Goal: Task Accomplishment & Management: Manage account settings

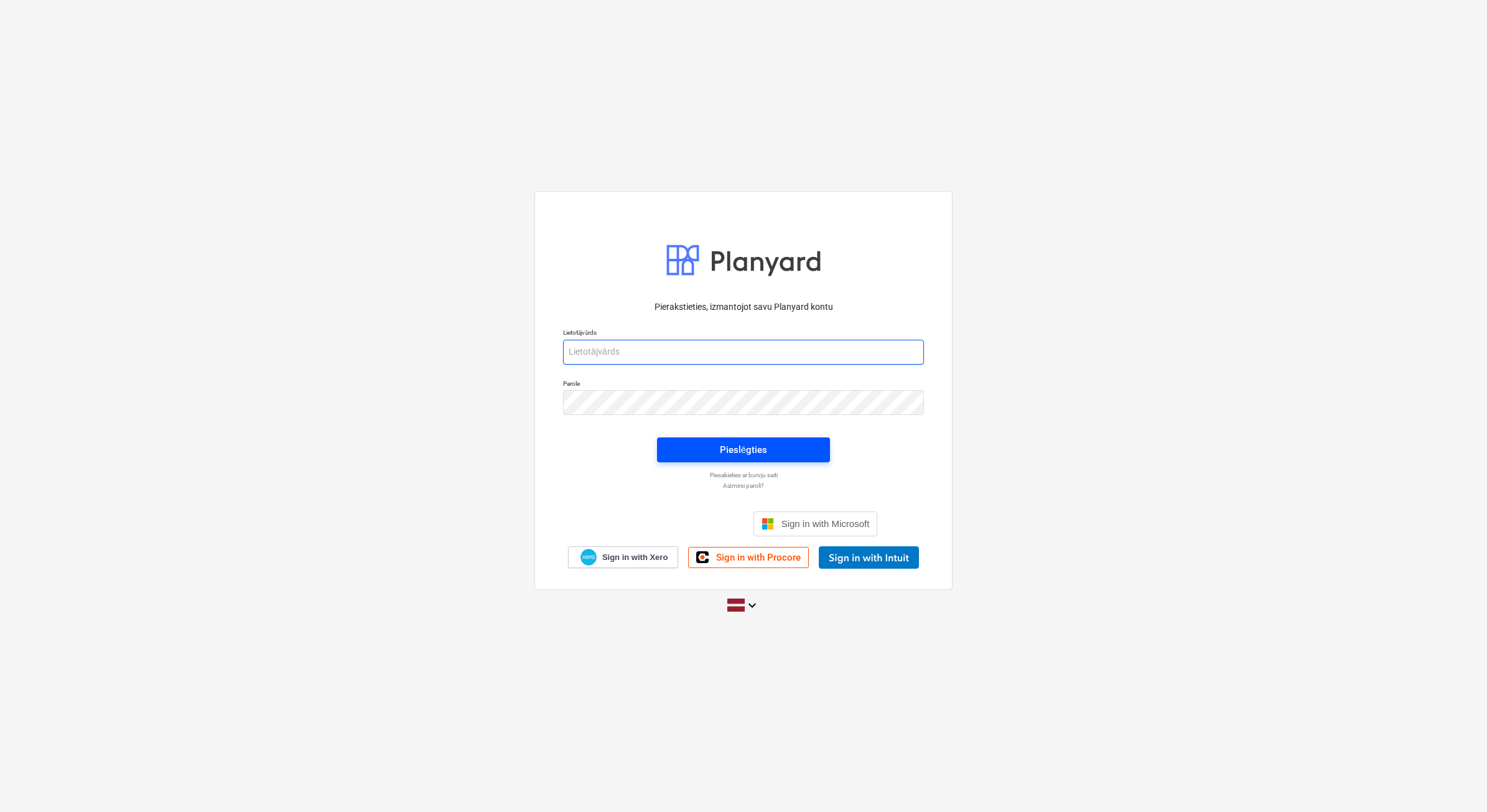
type input "[PERSON_NAME][EMAIL_ADDRESS][PERSON_NAME][DOMAIN_NAME]"
click at [758, 438] on button "Pieslēgties" at bounding box center [744, 450] width 173 height 25
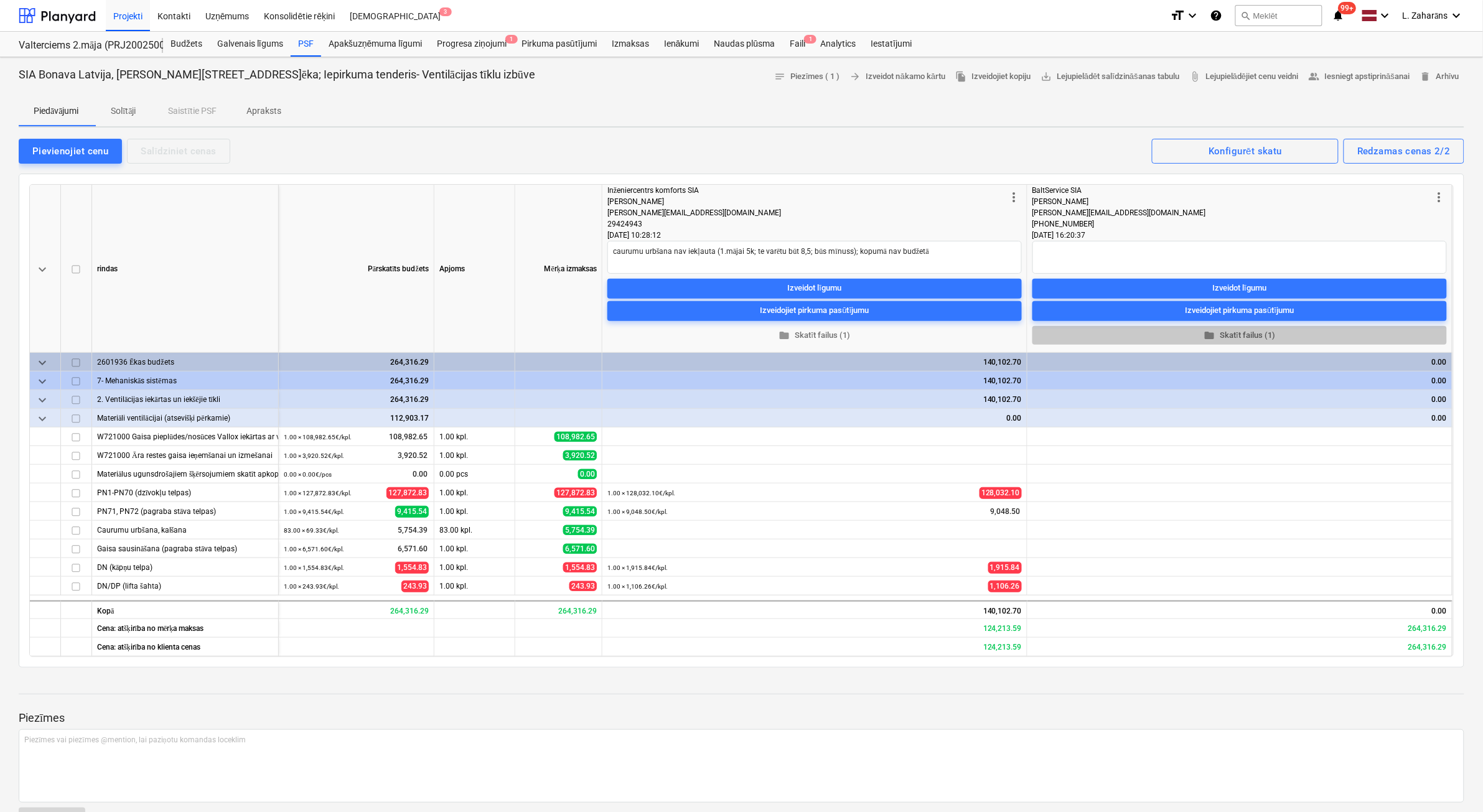
click at [1249, 331] on span "folder Skatīt failus (1)" at bounding box center [1240, 334] width 405 height 14
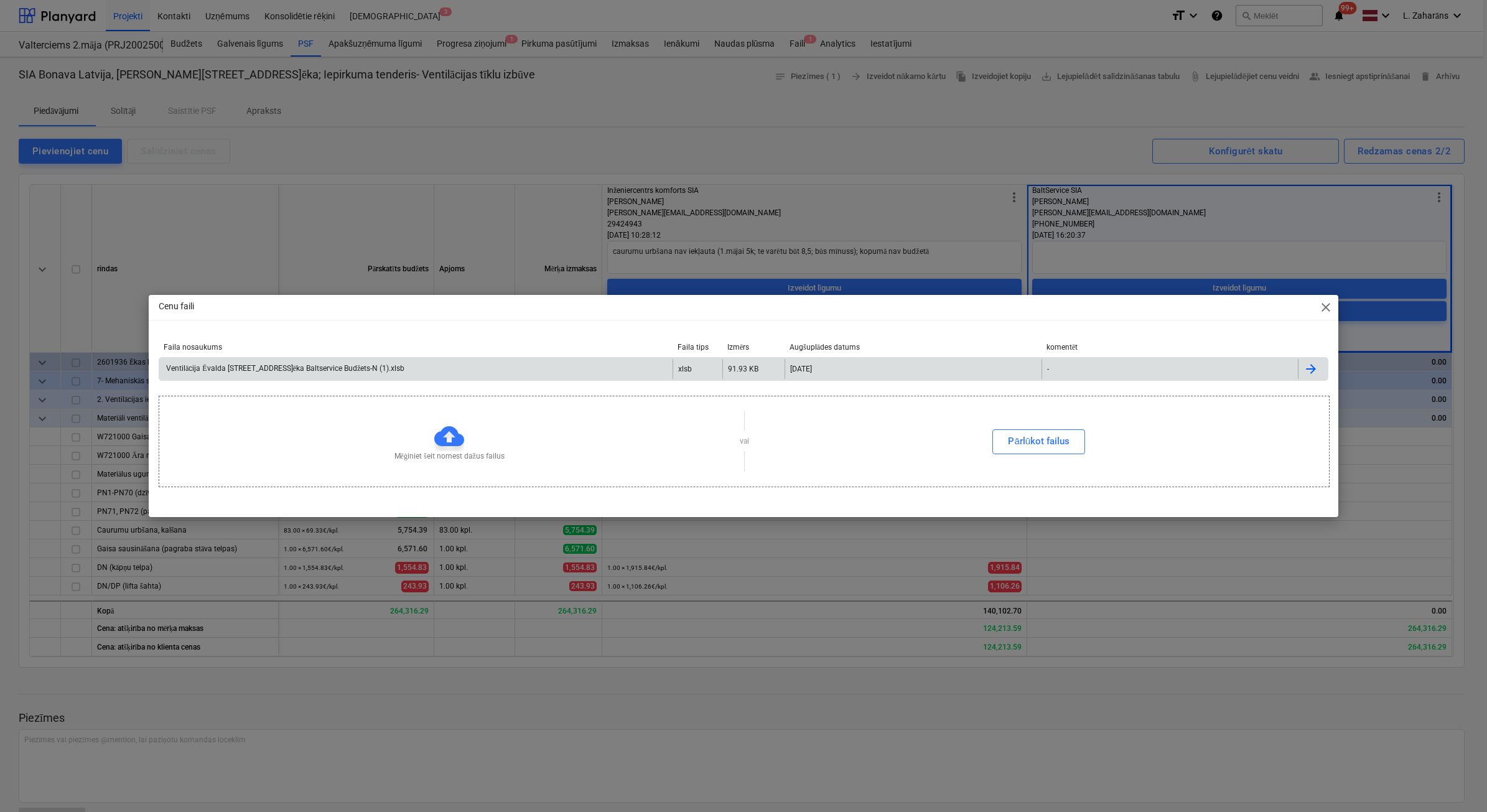
drag, startPoint x: 551, startPoint y: 365, endPoint x: 557, endPoint y: 362, distance: 6.7
click at [557, 362] on div "Ventilācija Ēvalda [STREET_ADDRESS]ēka Baltservice Budžets-N (1).xlsb" at bounding box center [415, 368] width 513 height 20
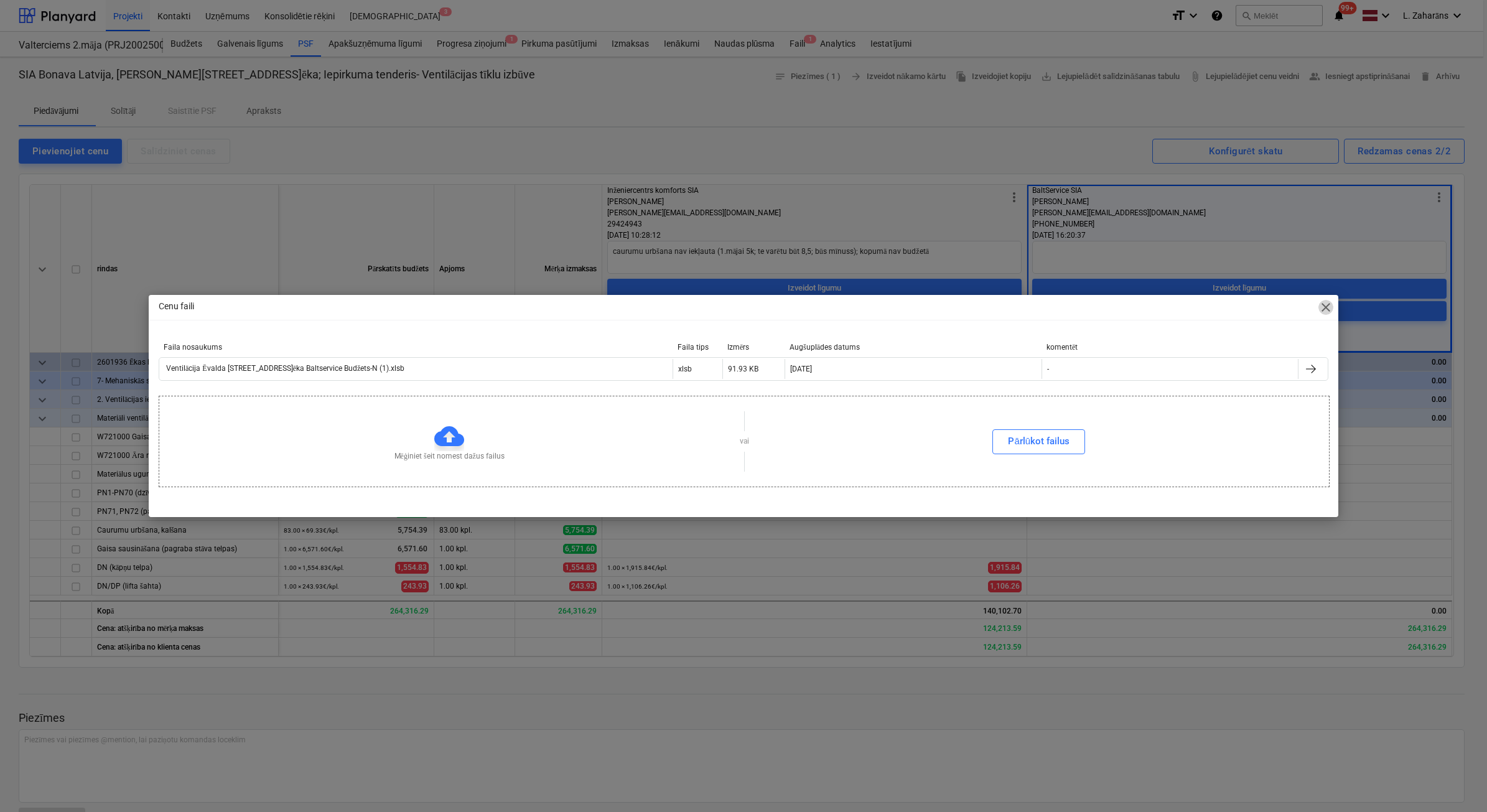
click at [1331, 303] on span "close" at bounding box center [1326, 307] width 15 height 15
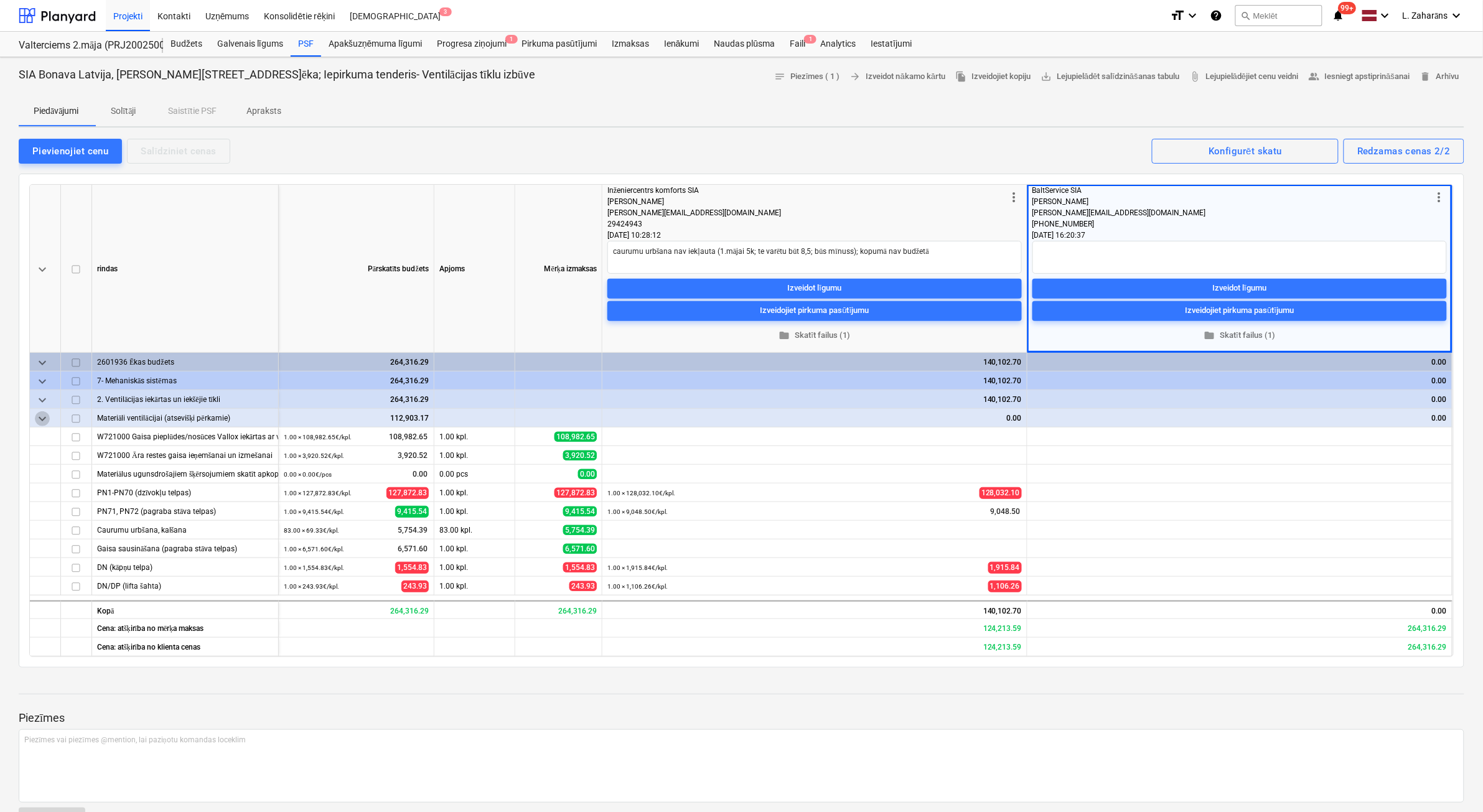
click at [44, 415] on span "keyboard_arrow_down" at bounding box center [42, 419] width 15 height 15
type textarea "x"
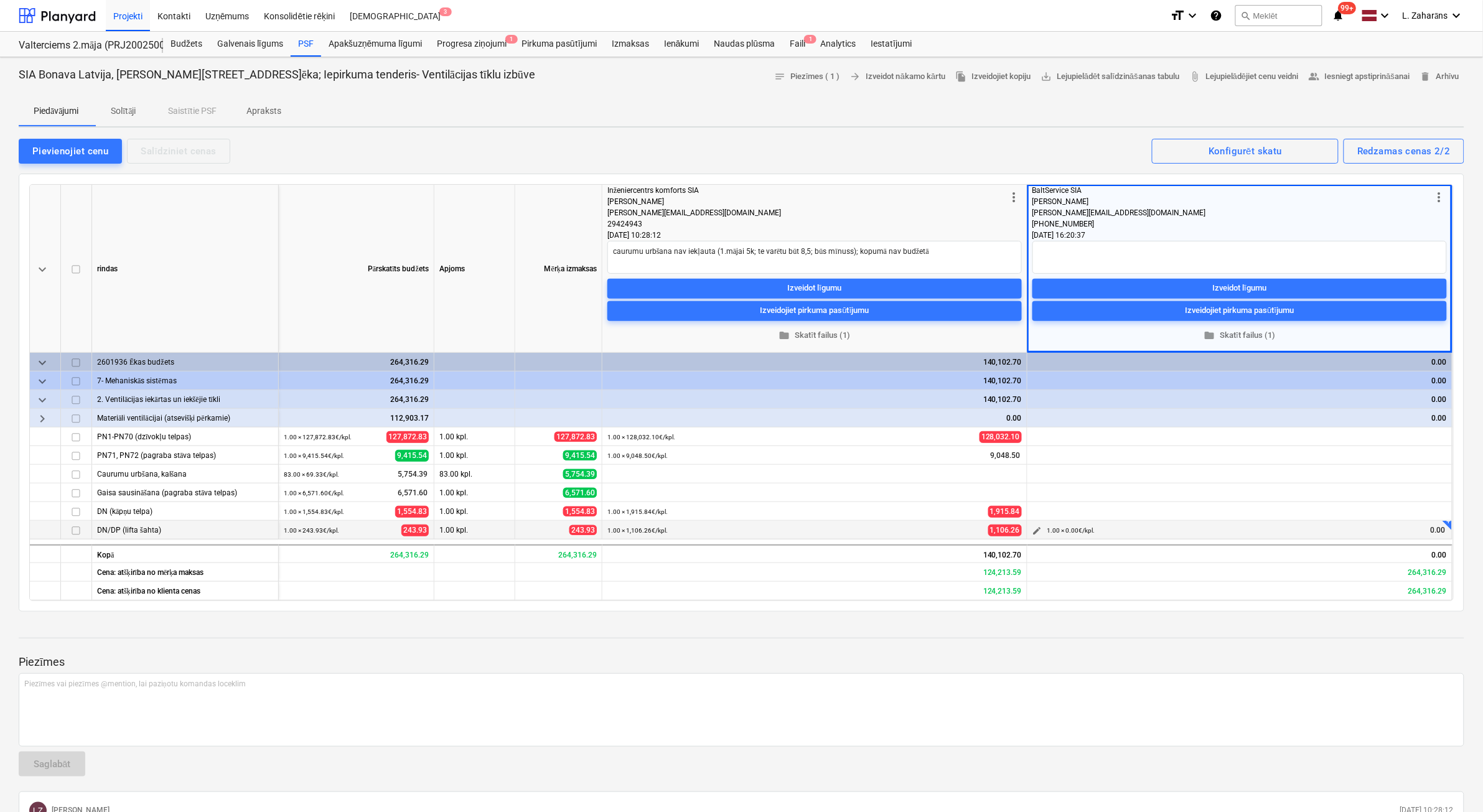
click at [1038, 526] on span "edit" at bounding box center [1037, 530] width 10 height 10
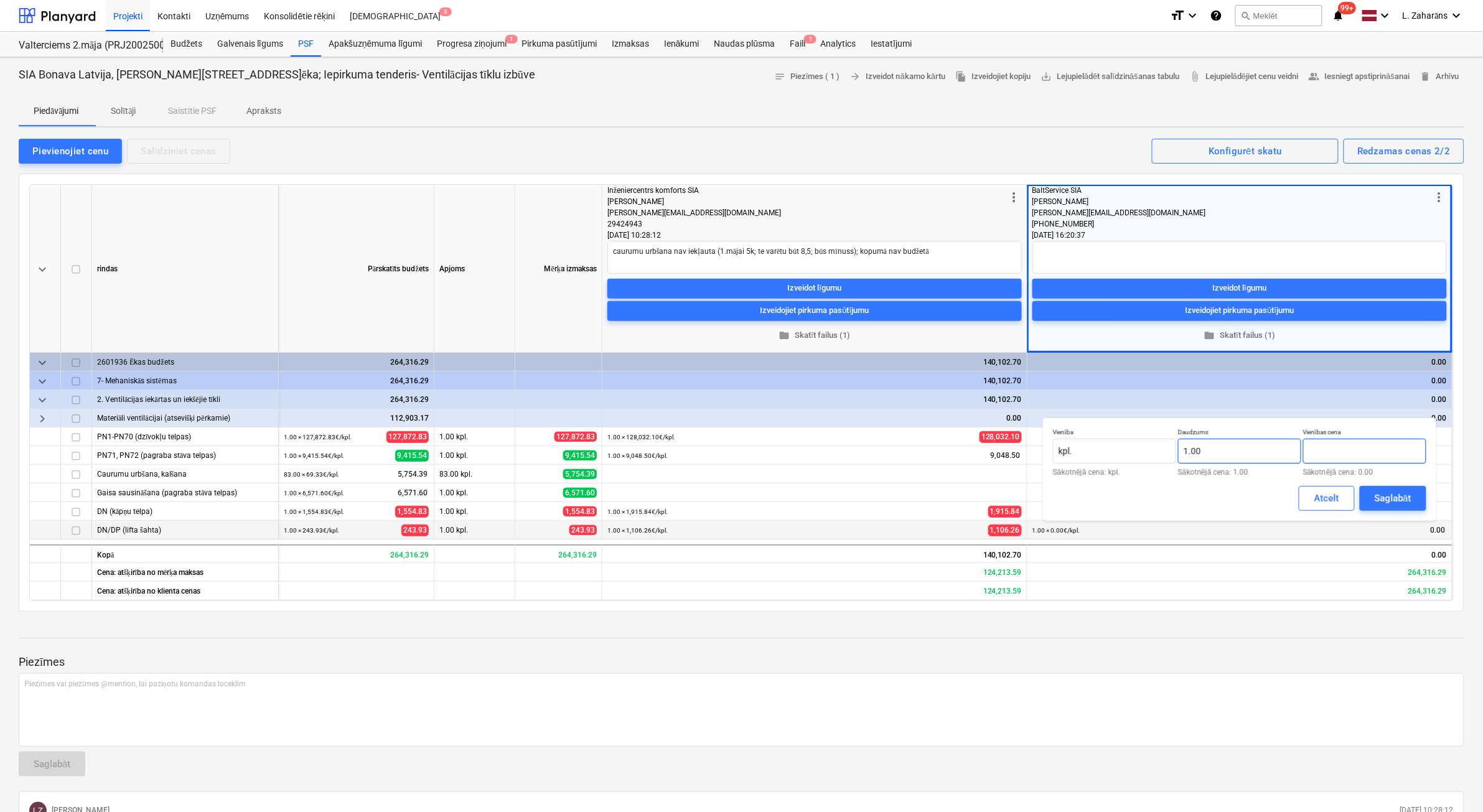
drag, startPoint x: 1330, startPoint y: 446, endPoint x: 1277, endPoint y: 448, distance: 53.0
click at [1332, 446] on input "text" at bounding box center [1365, 450] width 124 height 25
type input "995.09"
drag, startPoint x: 1407, startPoint y: 494, endPoint x: 1367, endPoint y: 496, distance: 40.0
click at [1400, 494] on div "Saglabāt" at bounding box center [1393, 498] width 37 height 16
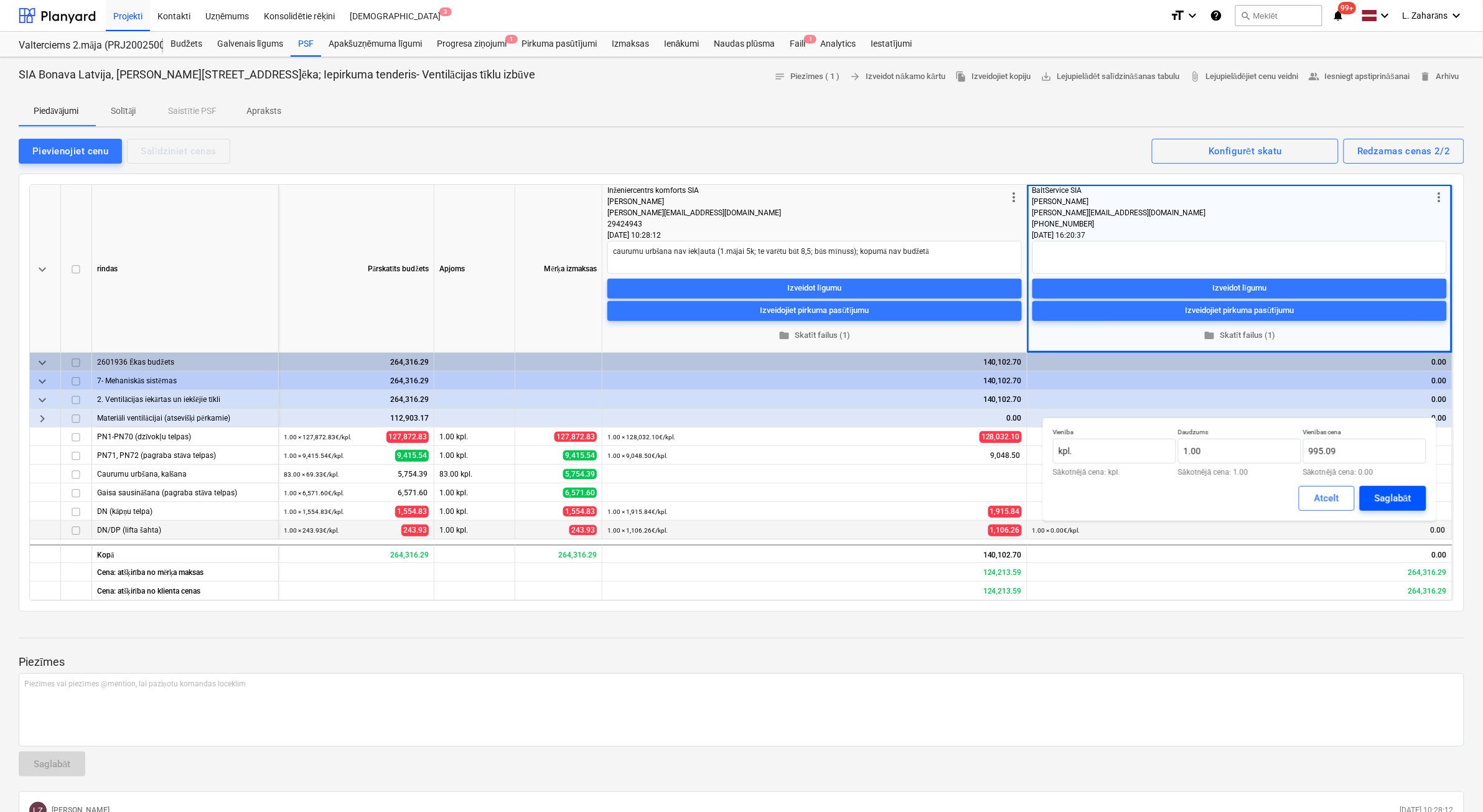
type textarea "x"
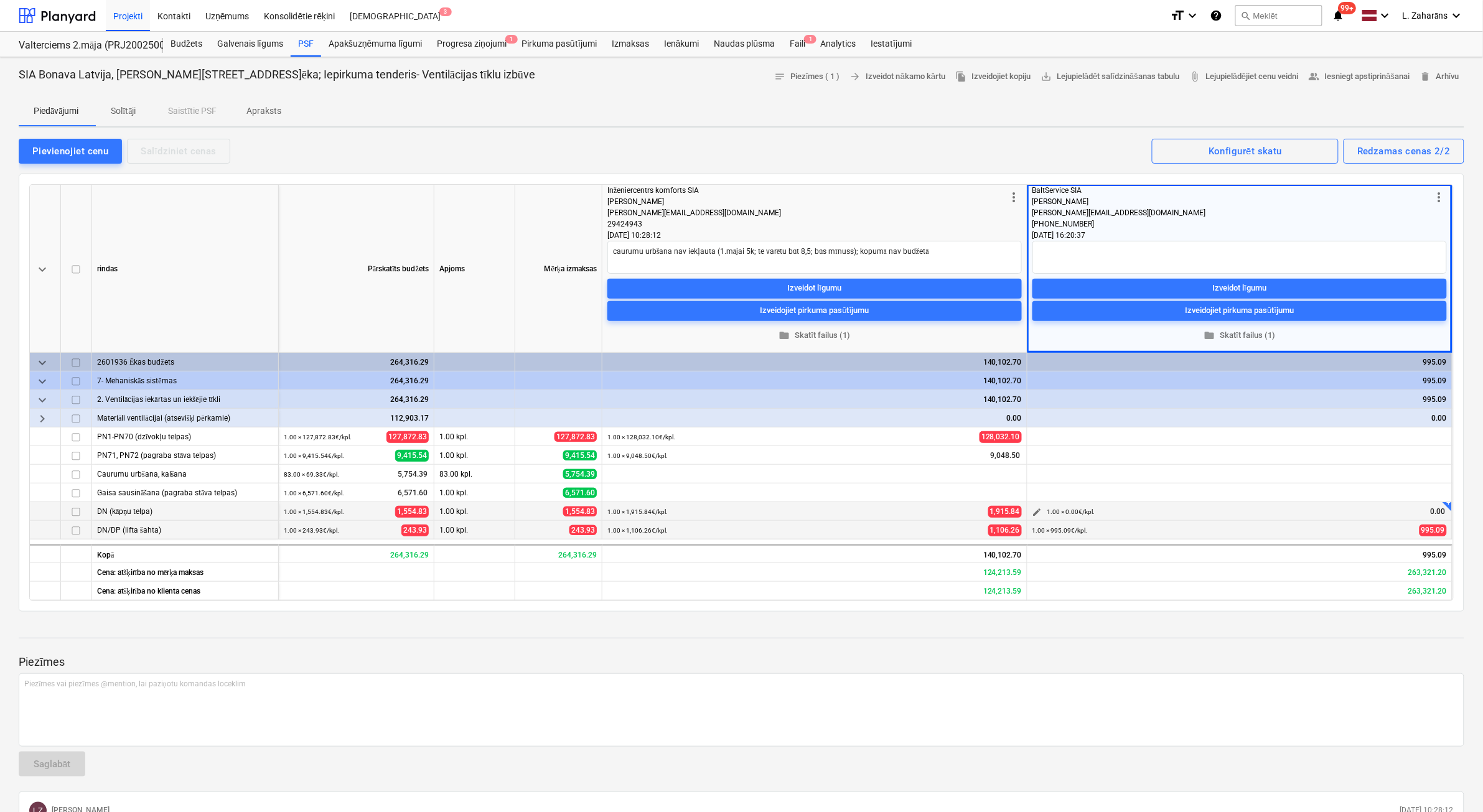
click at [1038, 511] on span "edit" at bounding box center [1037, 511] width 10 height 10
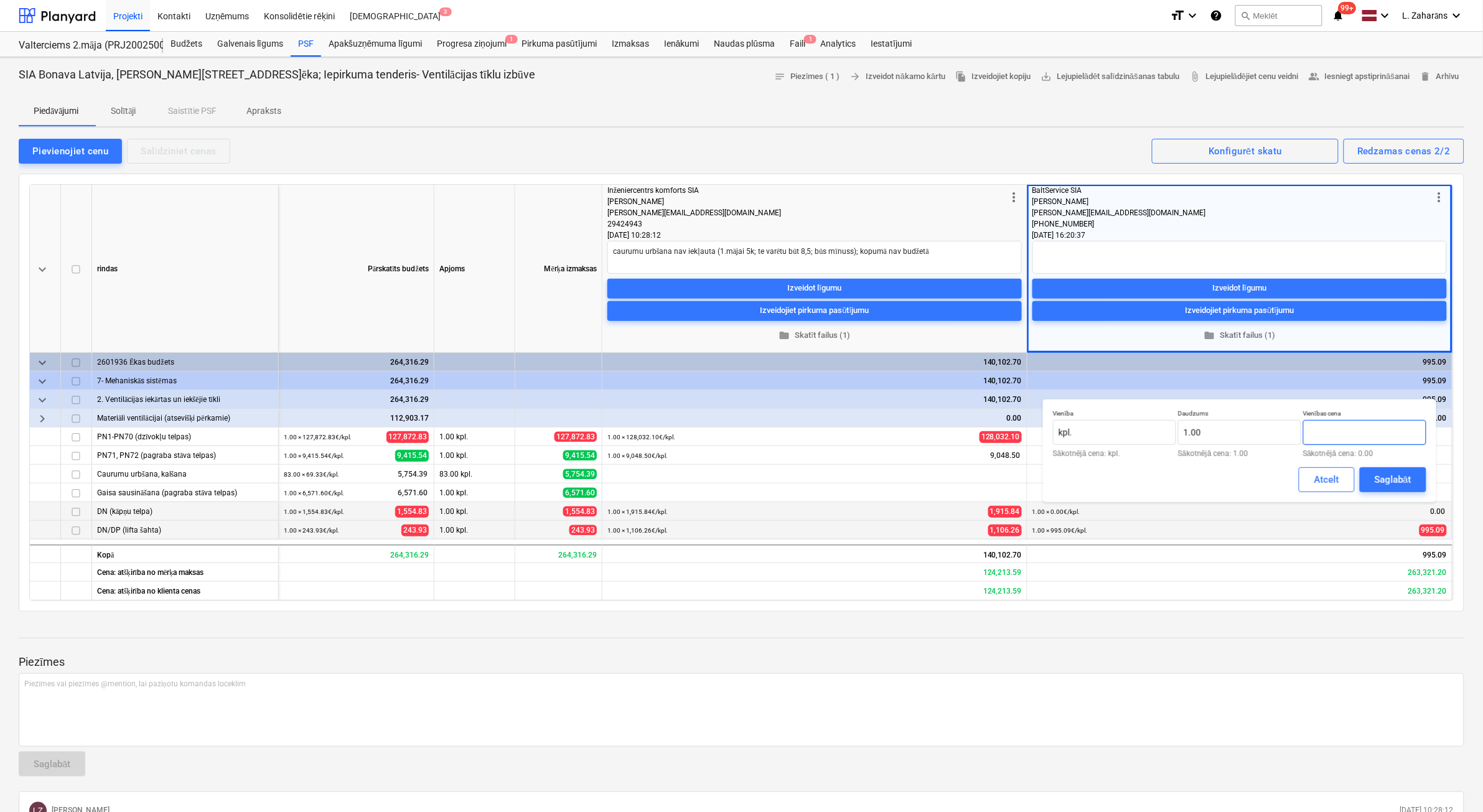
click at [1327, 433] on input "text" at bounding box center [1365, 432] width 124 height 25
type input "1,594.28"
drag, startPoint x: 1379, startPoint y: 485, endPoint x: 1377, endPoint y: 473, distance: 12.2
click at [1380, 482] on div "Saglabāt" at bounding box center [1393, 479] width 37 height 16
type textarea "x"
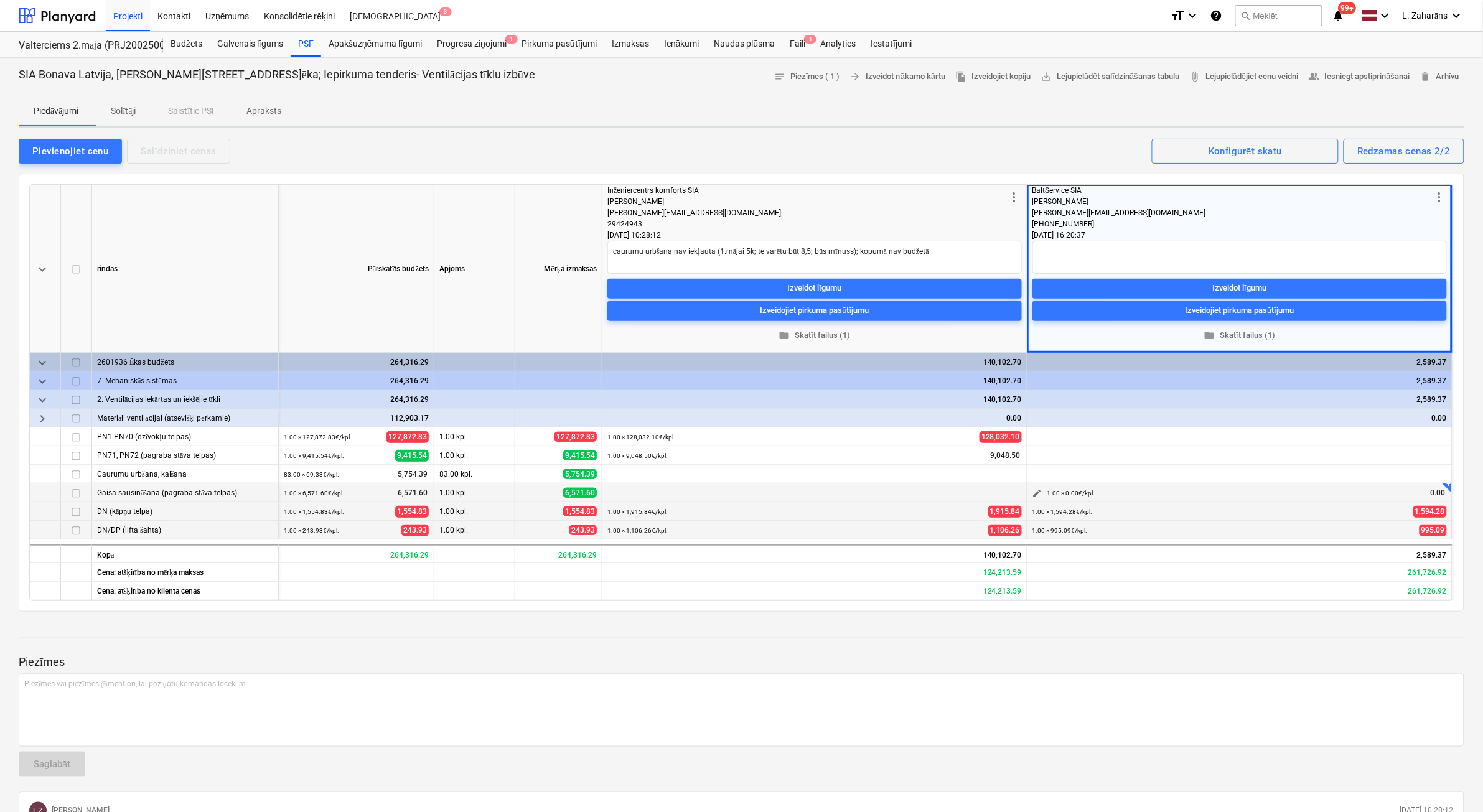
click at [1037, 488] on span "edit" at bounding box center [1037, 493] width 10 height 10
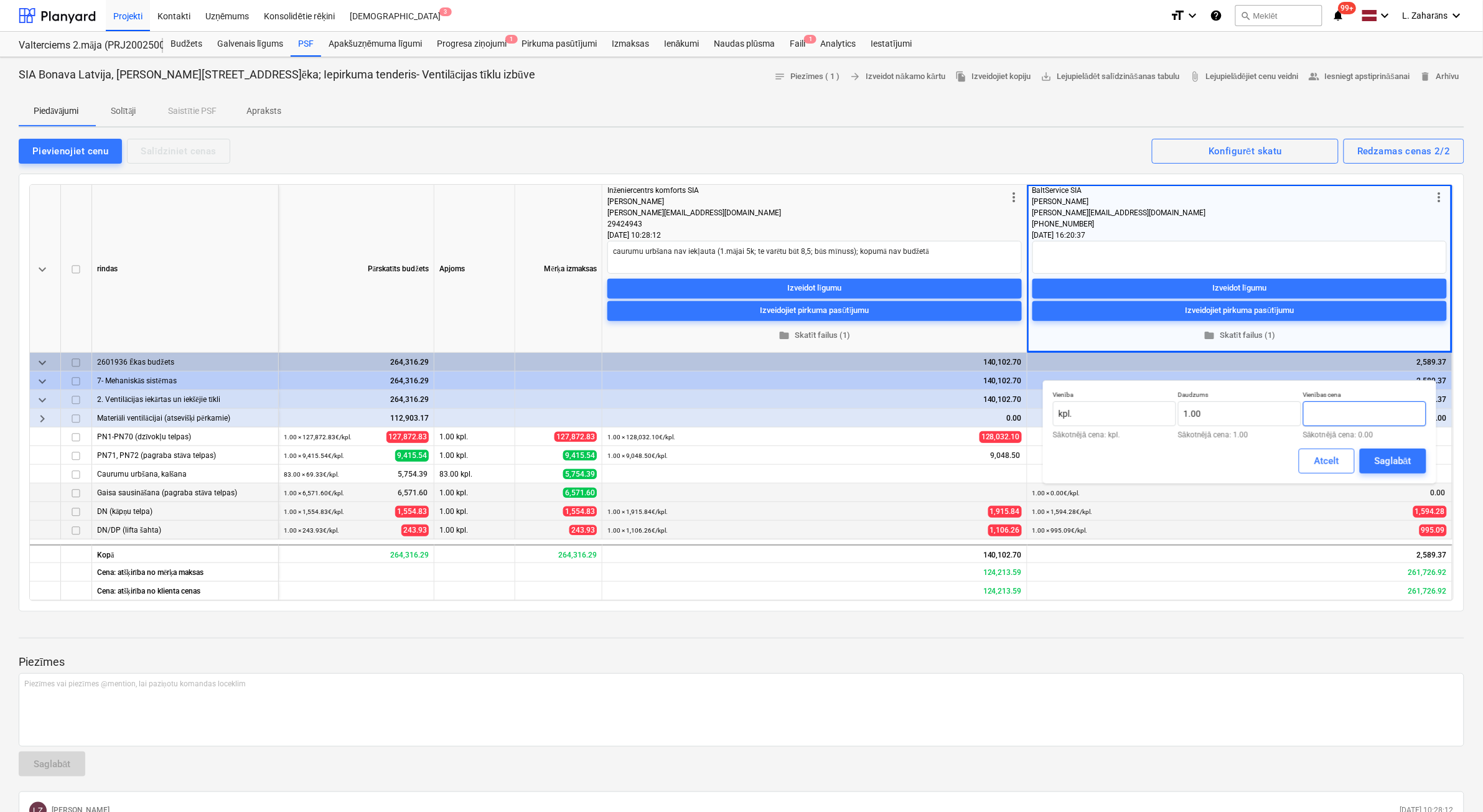
click at [1381, 417] on input "text" at bounding box center [1365, 414] width 124 height 25
type input "189.00"
click at [1385, 459] on div "Saglabāt" at bounding box center [1393, 460] width 37 height 16
type textarea "x"
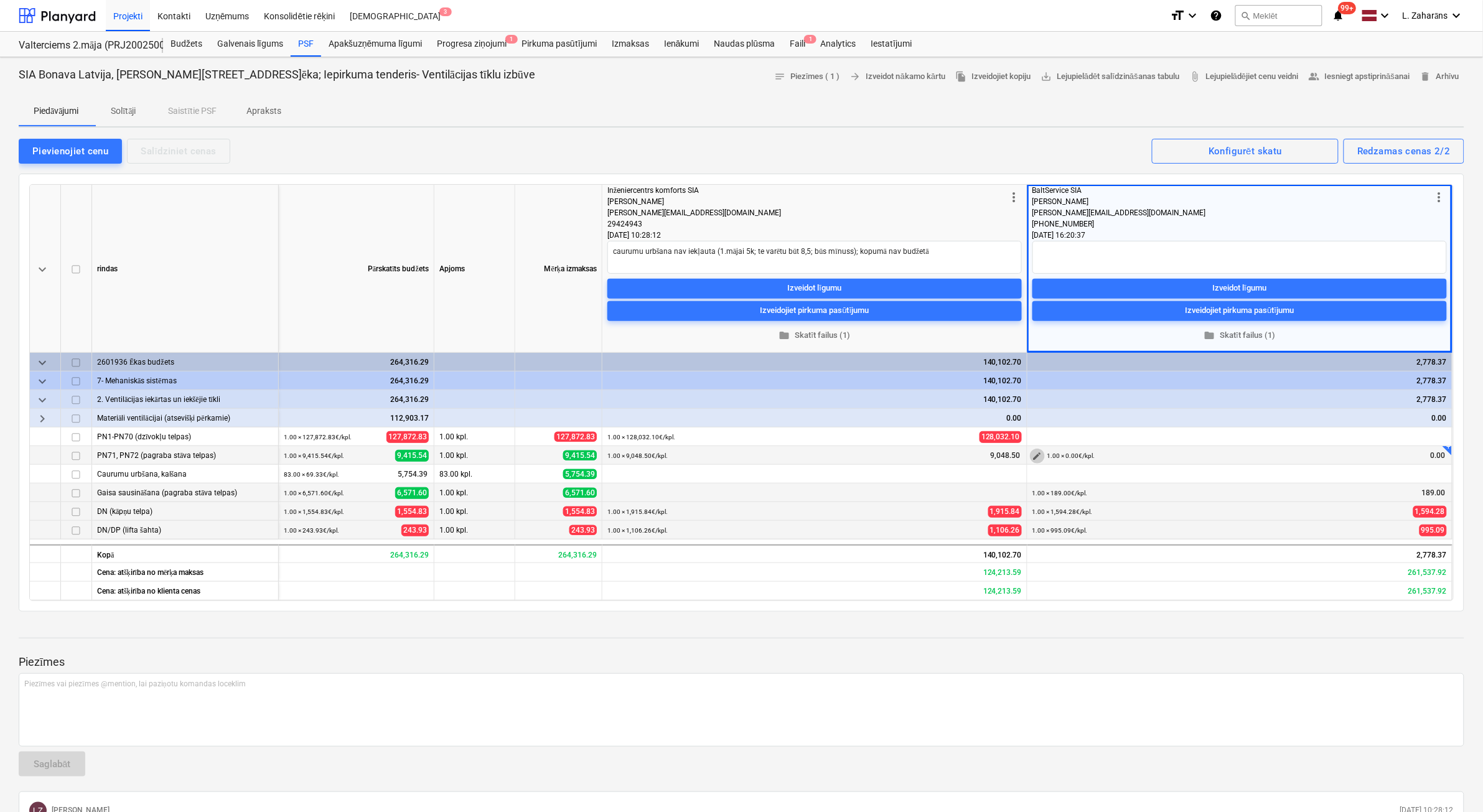
click at [1035, 451] on span "edit" at bounding box center [1037, 456] width 10 height 10
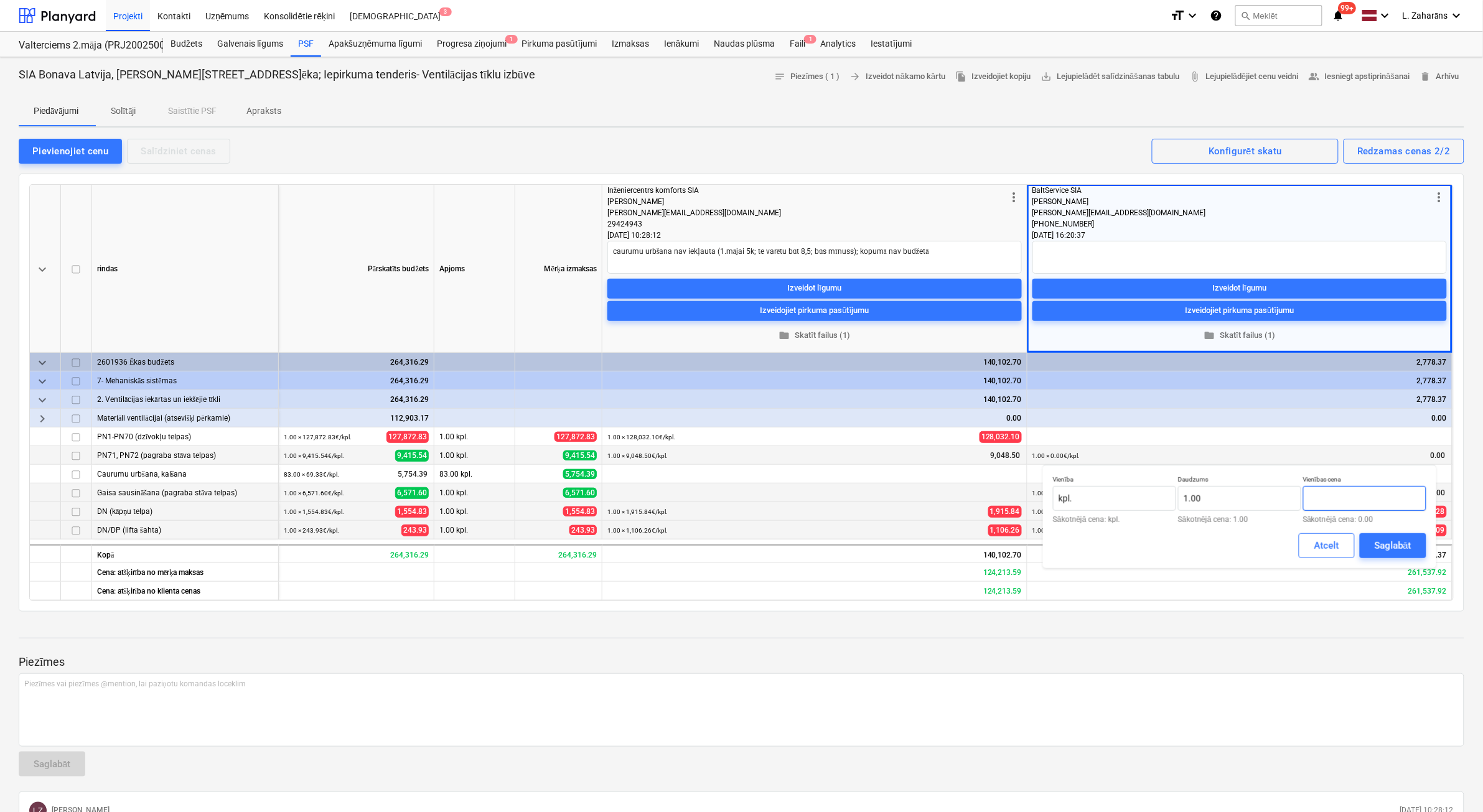
drag, startPoint x: 1343, startPoint y: 502, endPoint x: 1366, endPoint y: 489, distance: 26.4
click at [1345, 502] on input "text" at bounding box center [1365, 498] width 124 height 25
type input "11,007.52"
drag, startPoint x: 1396, startPoint y: 545, endPoint x: 1366, endPoint y: 541, distance: 30.3
click at [1392, 545] on div "Saglabāt" at bounding box center [1393, 545] width 37 height 16
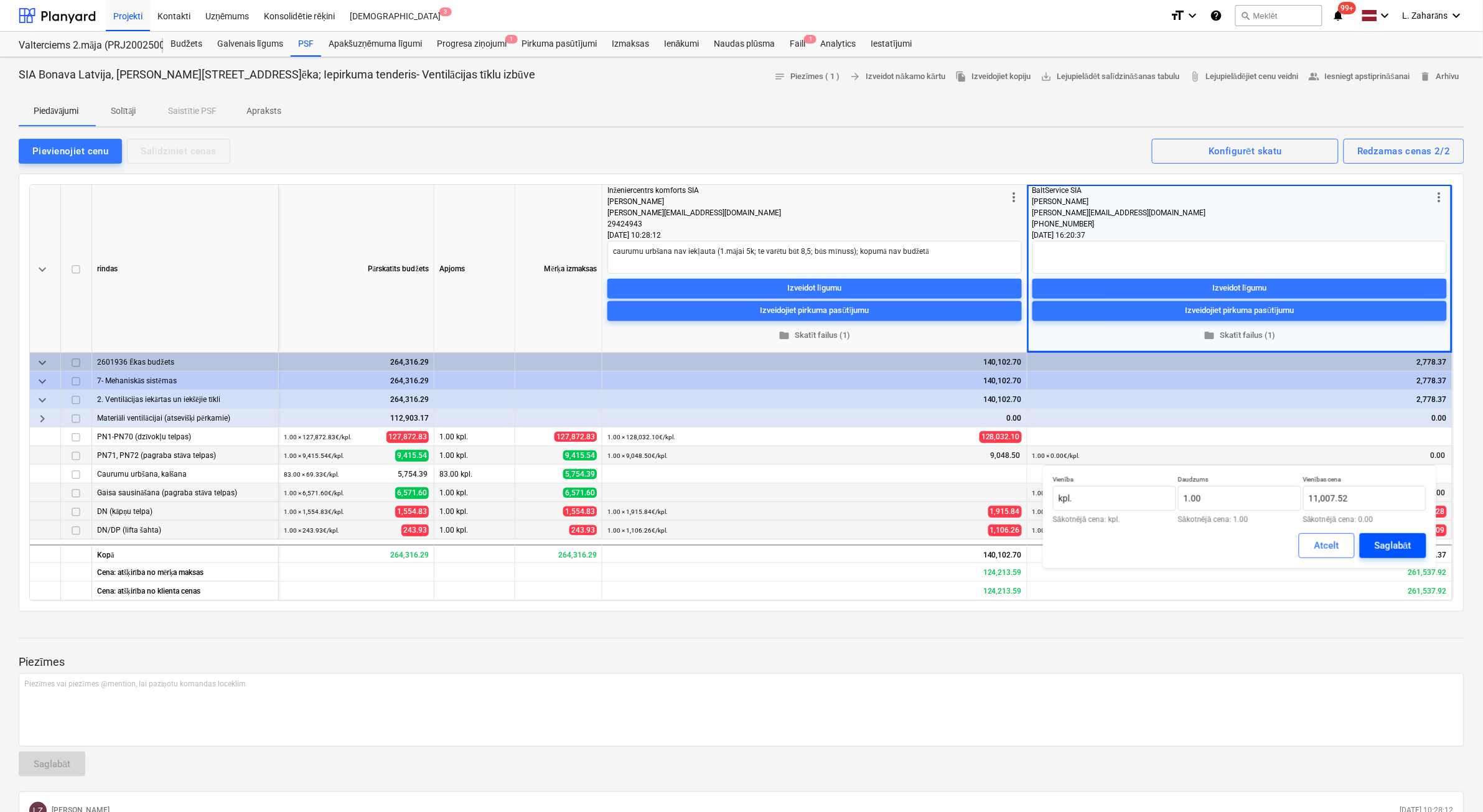
type textarea "x"
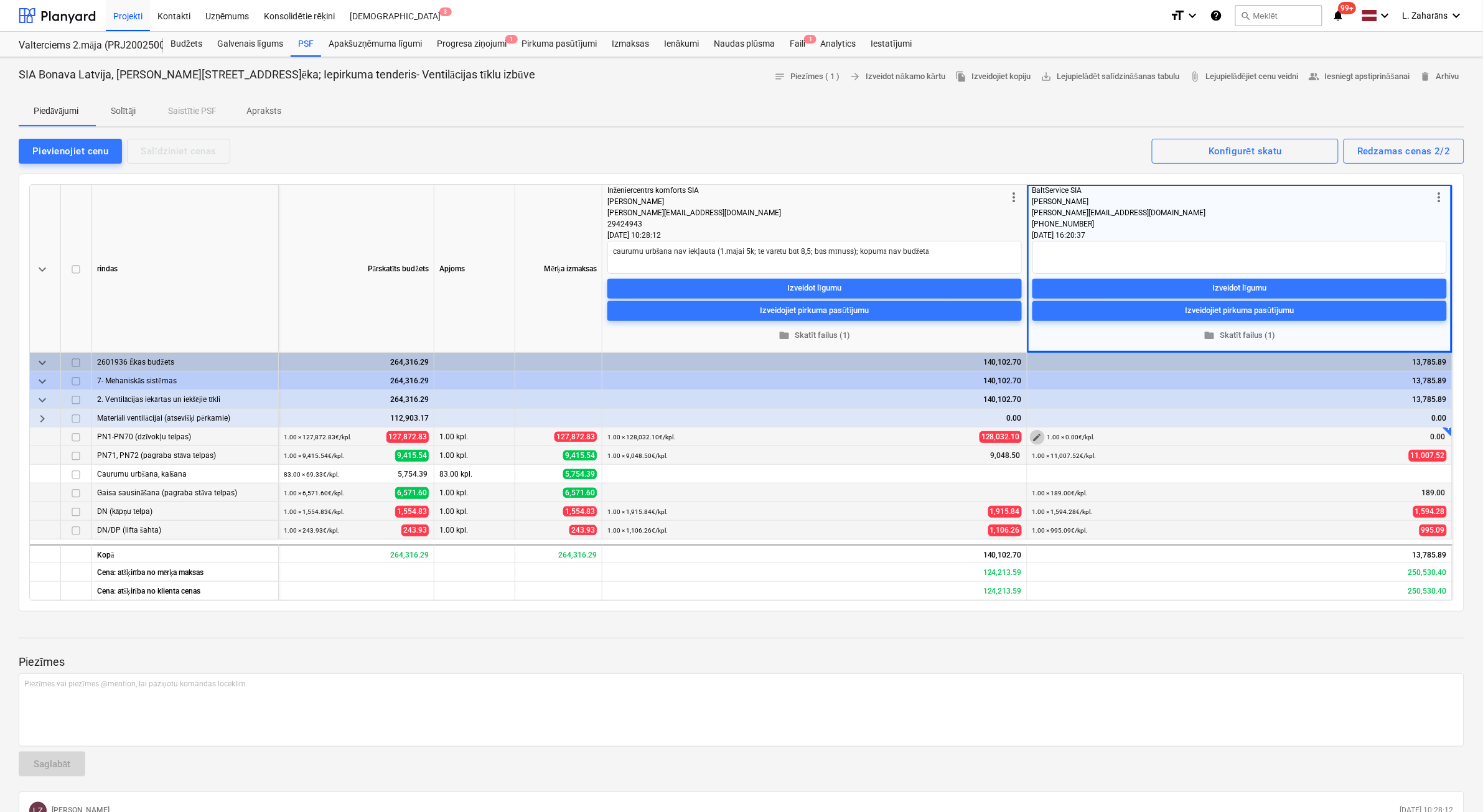
click at [1037, 435] on span "edit" at bounding box center [1037, 437] width 10 height 10
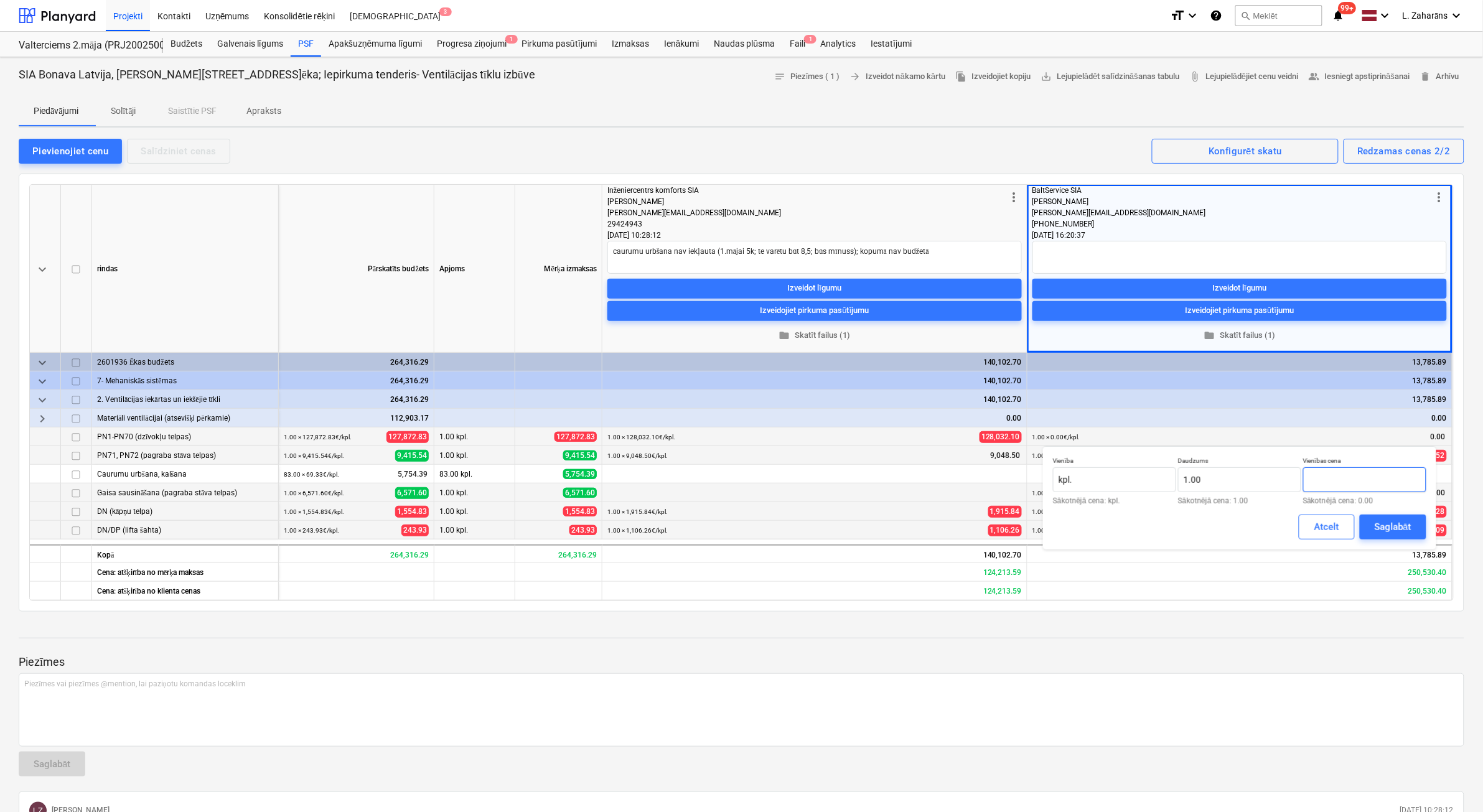
drag, startPoint x: 1310, startPoint y: 482, endPoint x: 1316, endPoint y: 479, distance: 6.7
click at [1315, 480] on input "text" at bounding box center [1365, 479] width 124 height 25
type input "144,449.28"
click at [1398, 520] on div "Saglabāt" at bounding box center [1393, 527] width 37 height 16
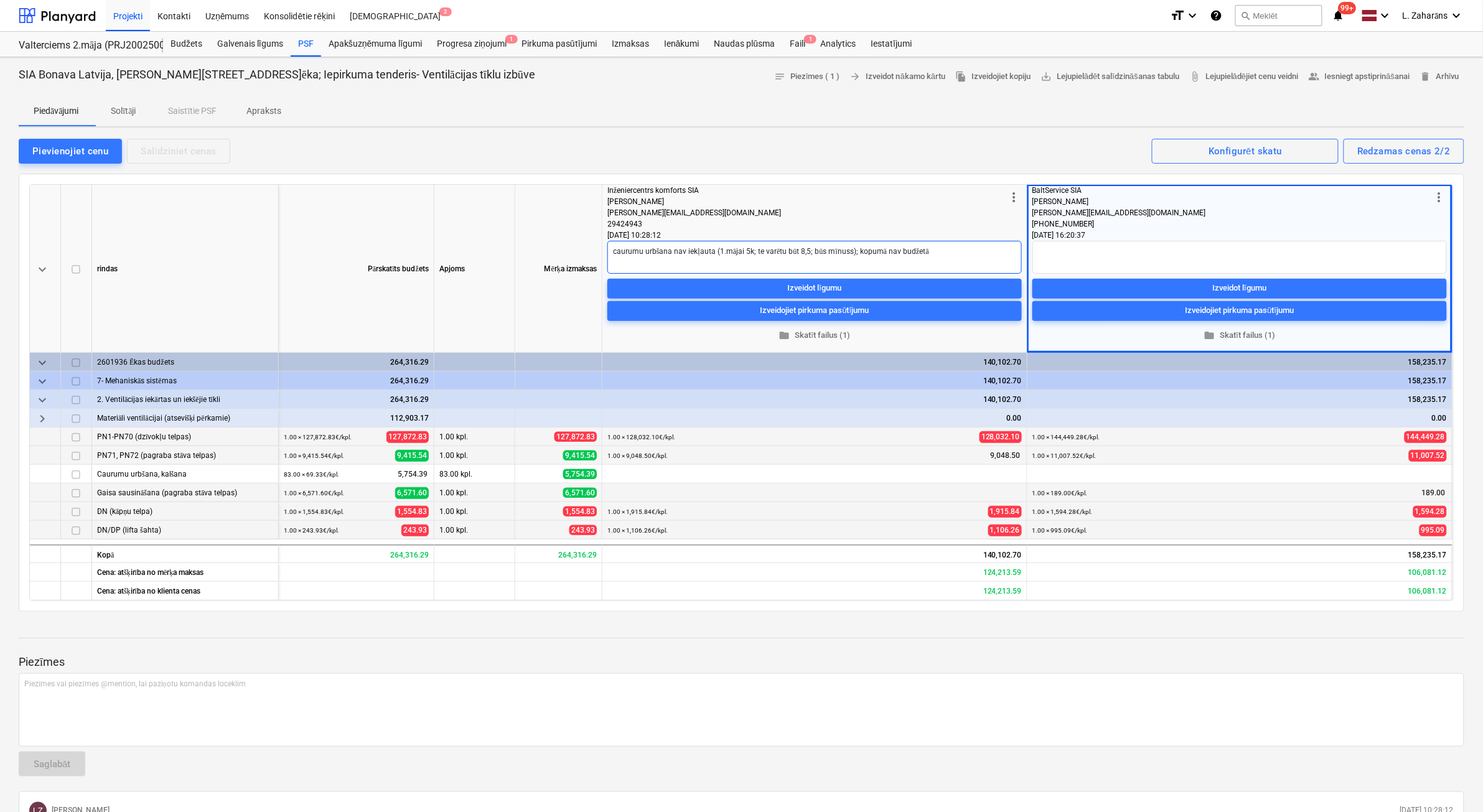
drag, startPoint x: 897, startPoint y: 261, endPoint x: 897, endPoint y: 270, distance: 9.0
click at [897, 261] on textarea "caurumu urbšana nav iekļauta (1.mājai 5k; te varētu būt 8,5; būs mīnuss); kopum…" at bounding box center [815, 258] width 414 height 33
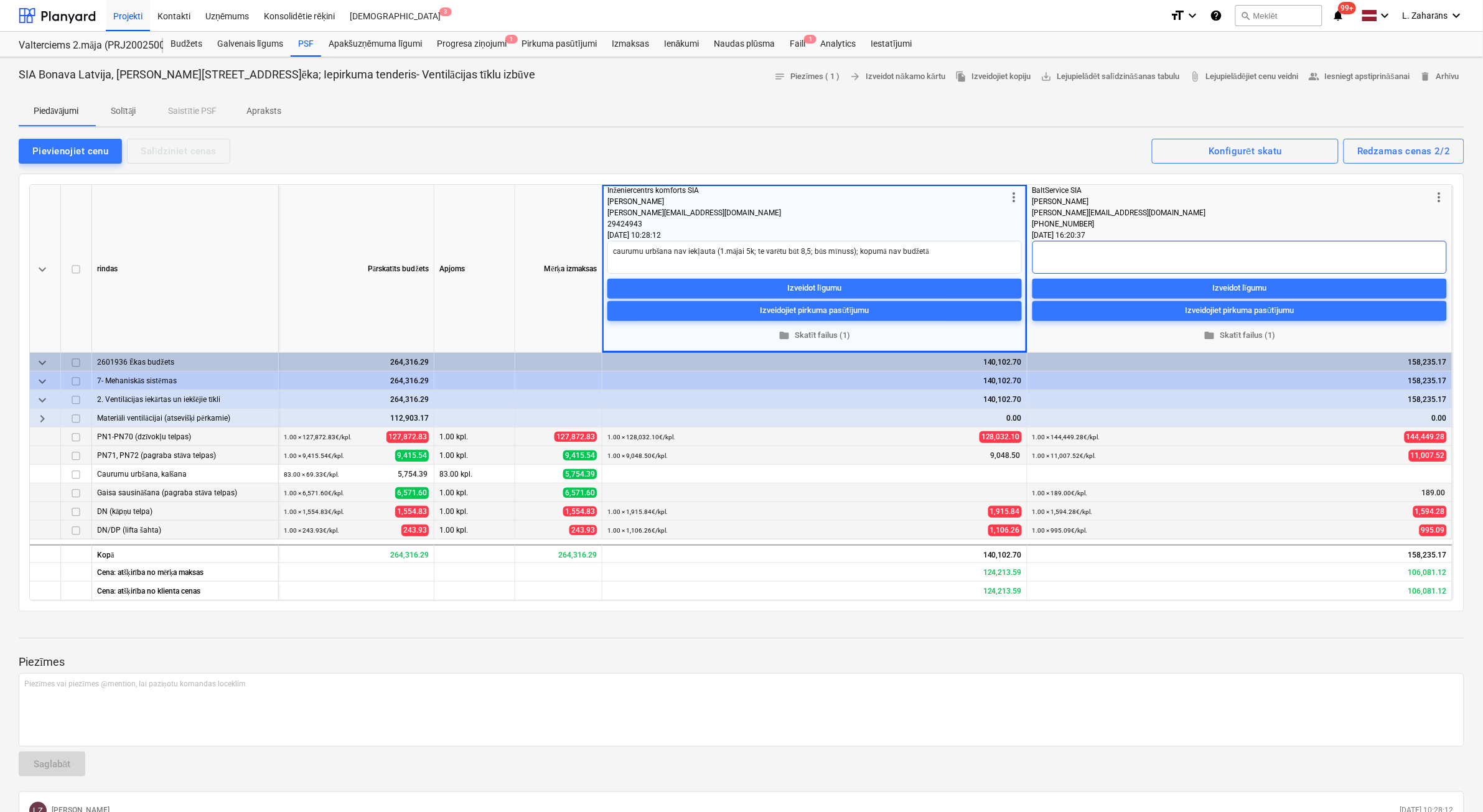
click at [1070, 258] on textarea at bounding box center [1240, 258] width 414 height 33
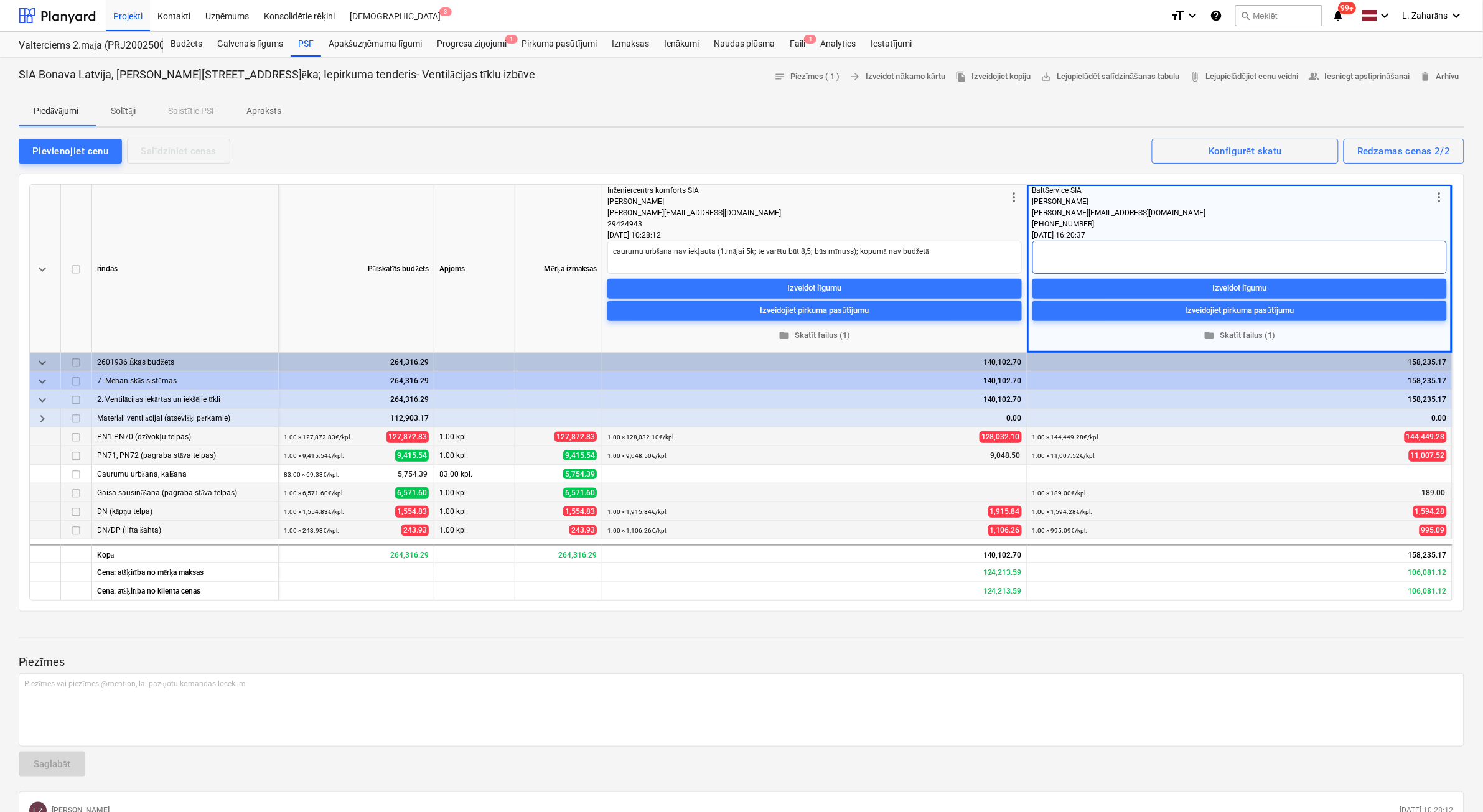
type textarea "x"
type textarea "c"
type textarea "x"
type textarea "ca"
type textarea "x"
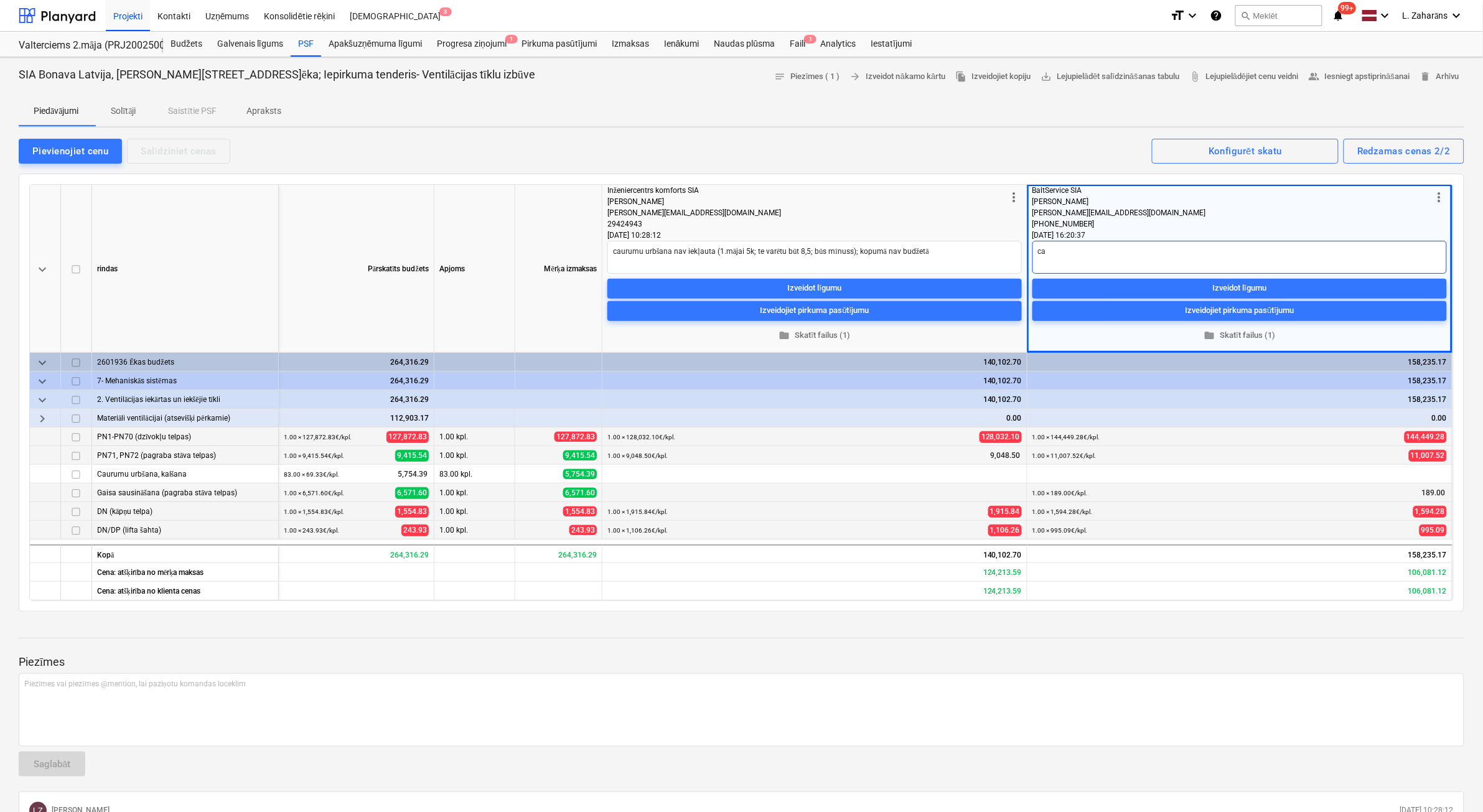
type textarea "cau"
type textarea "x"
type textarea "caur"
type textarea "x"
type textarea "cauru"
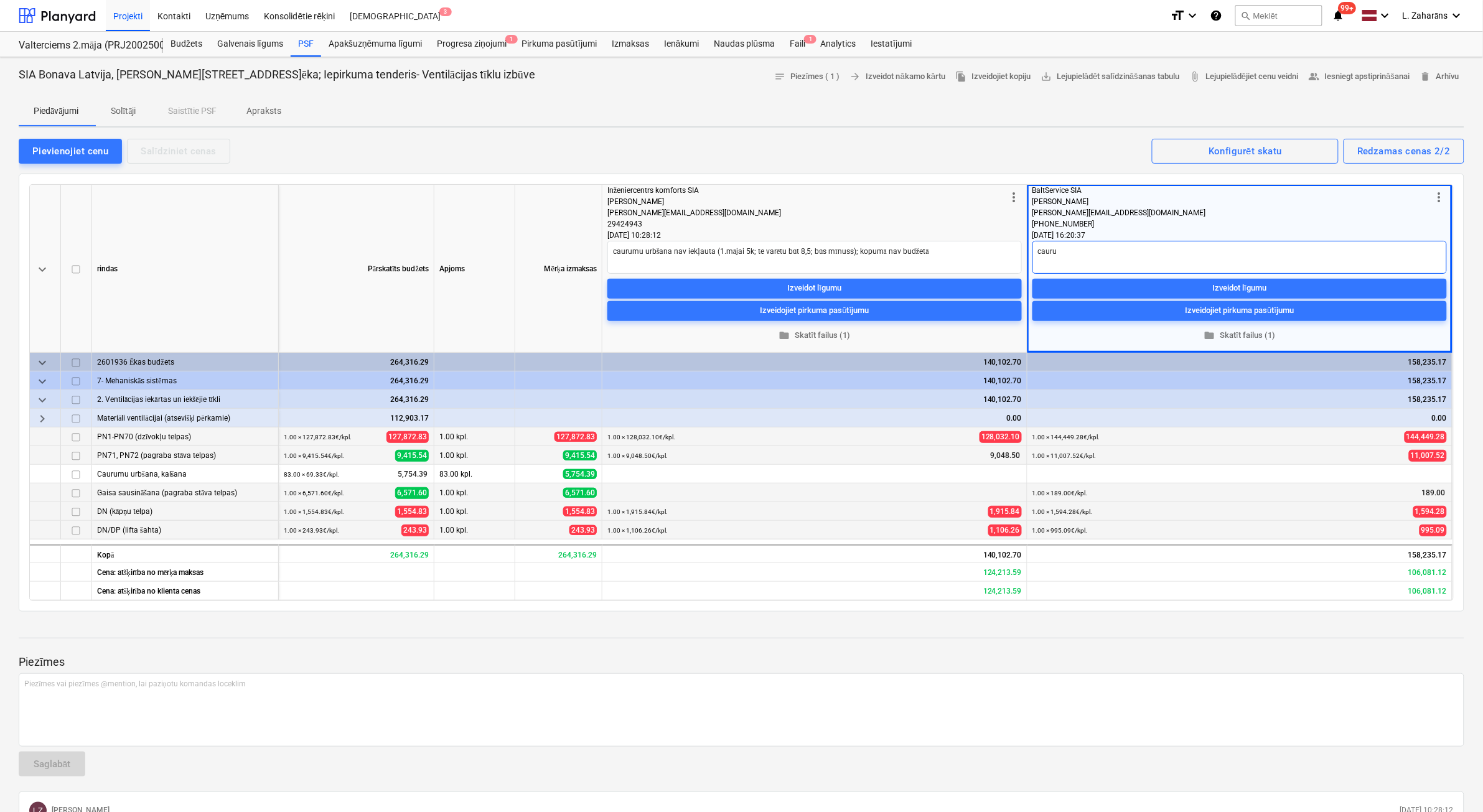
type textarea "x"
type textarea "caurum"
type textarea "x"
type textarea "caurumu"
type textarea "x"
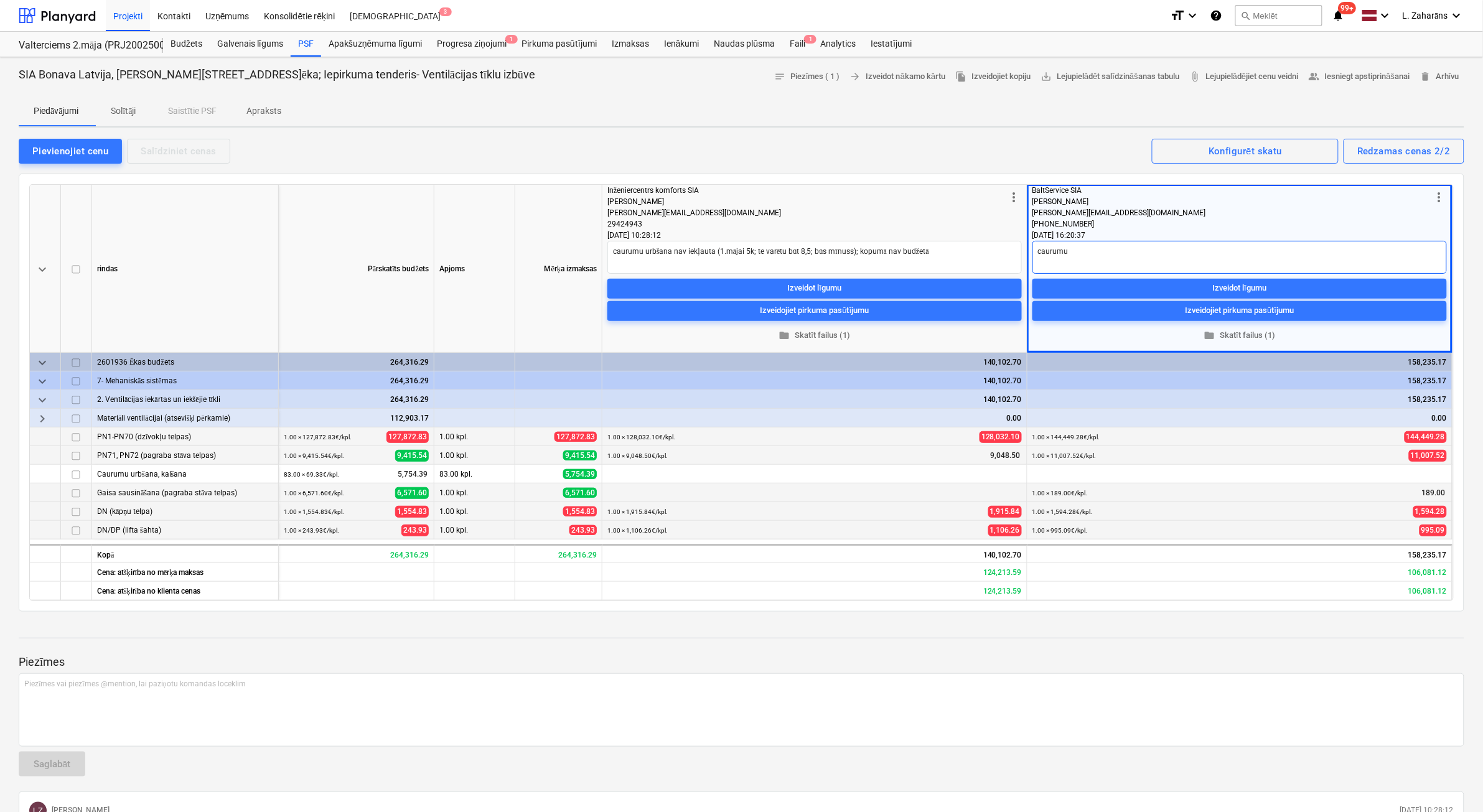
type textarea "caurumu"
type textarea "x"
type textarea "caurumu u"
type textarea "x"
type textarea "caurumu ur"
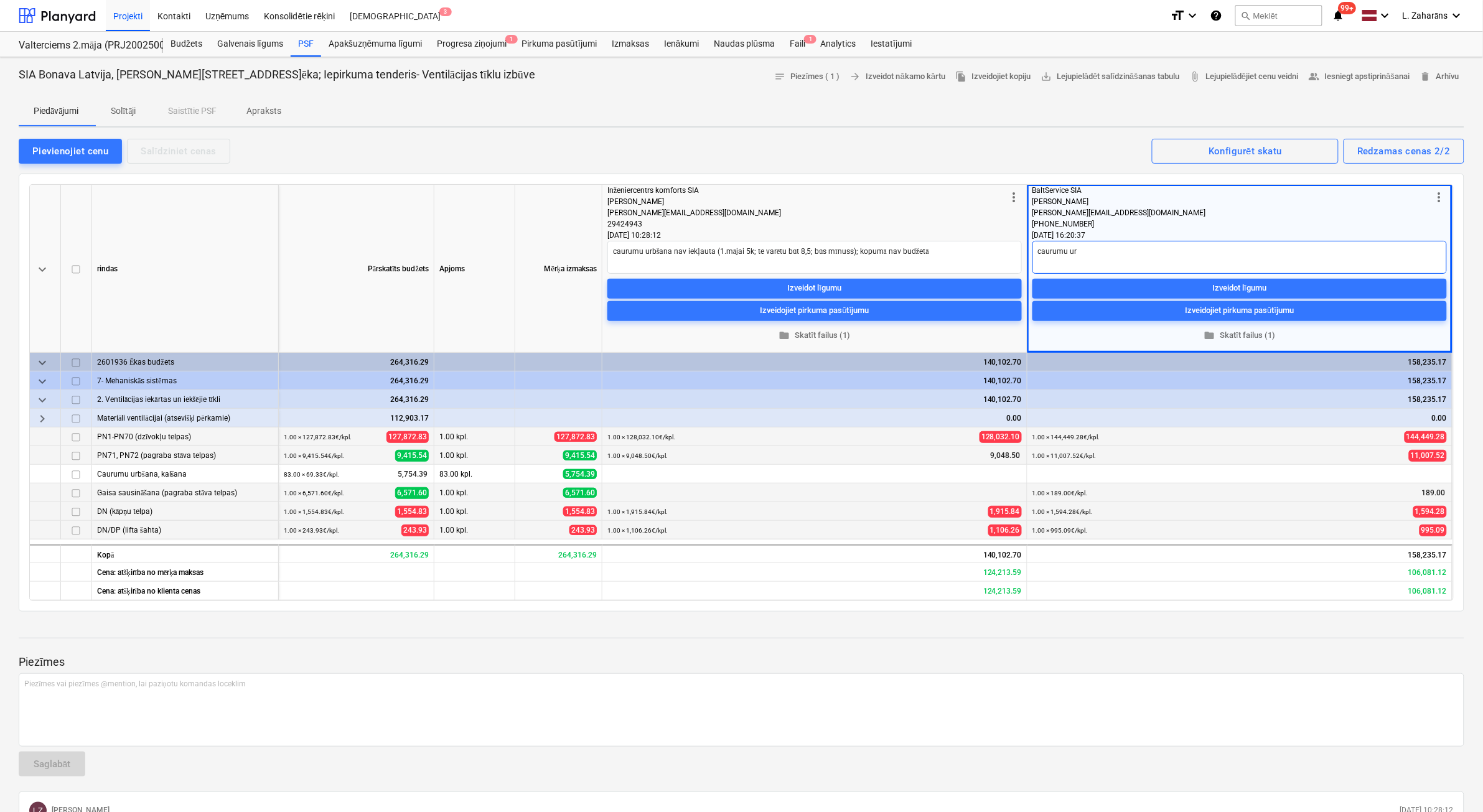
type textarea "x"
type textarea "caurumu urb"
type textarea "x"
type textarea "caurumu urbš"
type textarea "x"
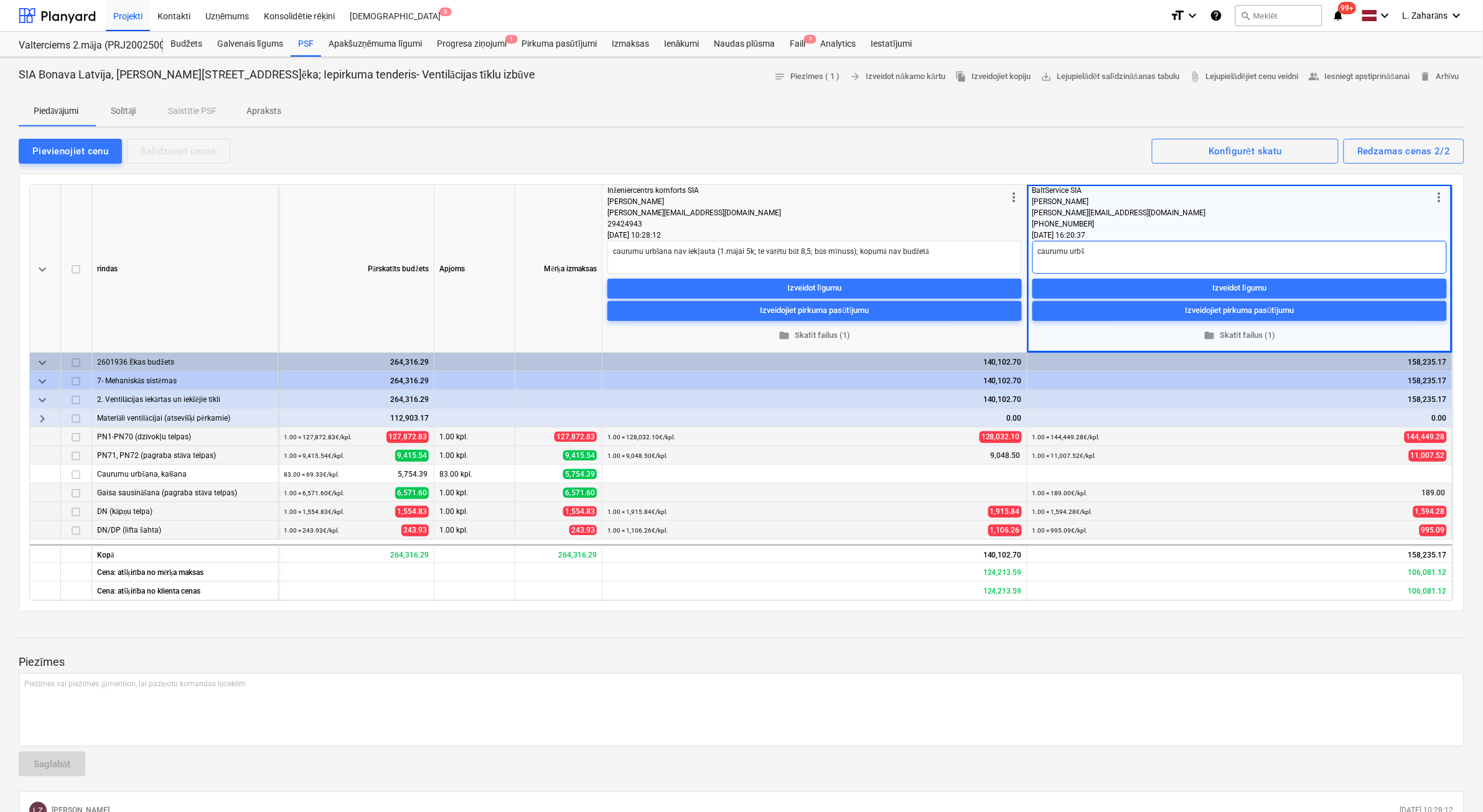
type textarea "caurumu urbša"
type textarea "x"
type textarea "caurumu urbšan"
type textarea "x"
type textarea "caurumu urbšana"
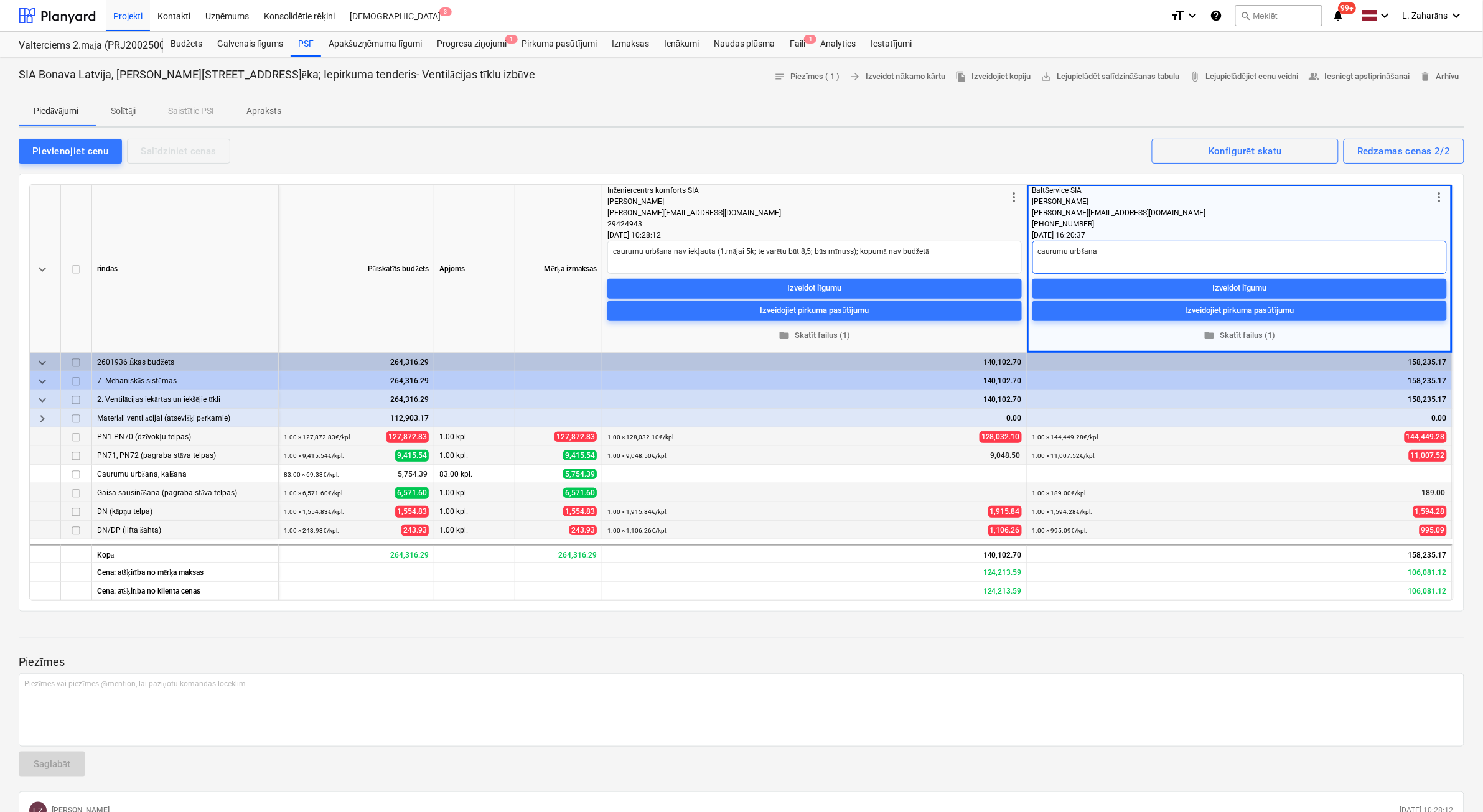
type textarea "x"
type textarea "caurumu urbšana"
type textarea "x"
type textarea "caurumu urbšana n"
type textarea "x"
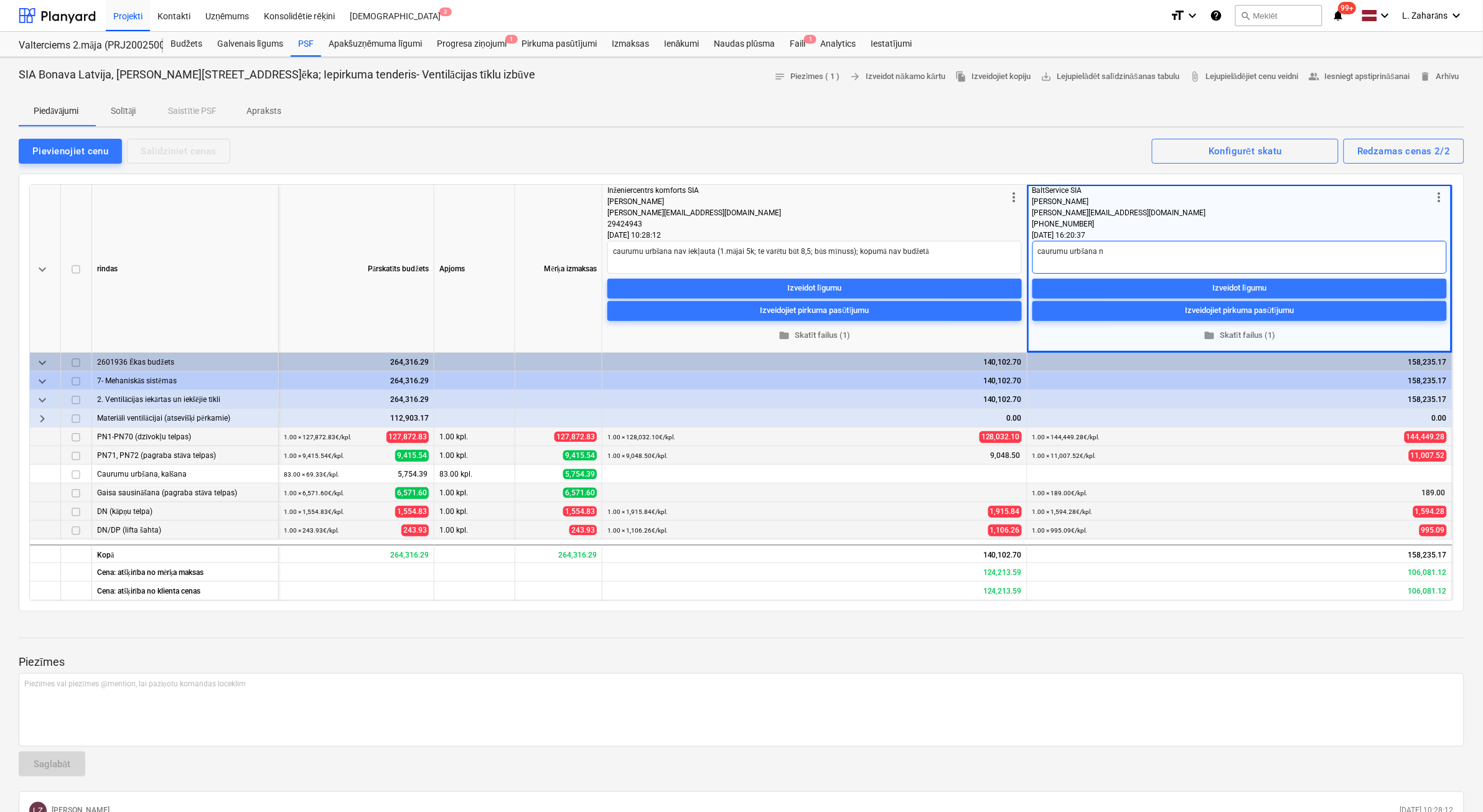
type textarea "caurumu urbšana na"
type textarea "x"
type textarea "caurumu urbšana nav"
type textarea "x"
type textarea "caurumu urbšana nav"
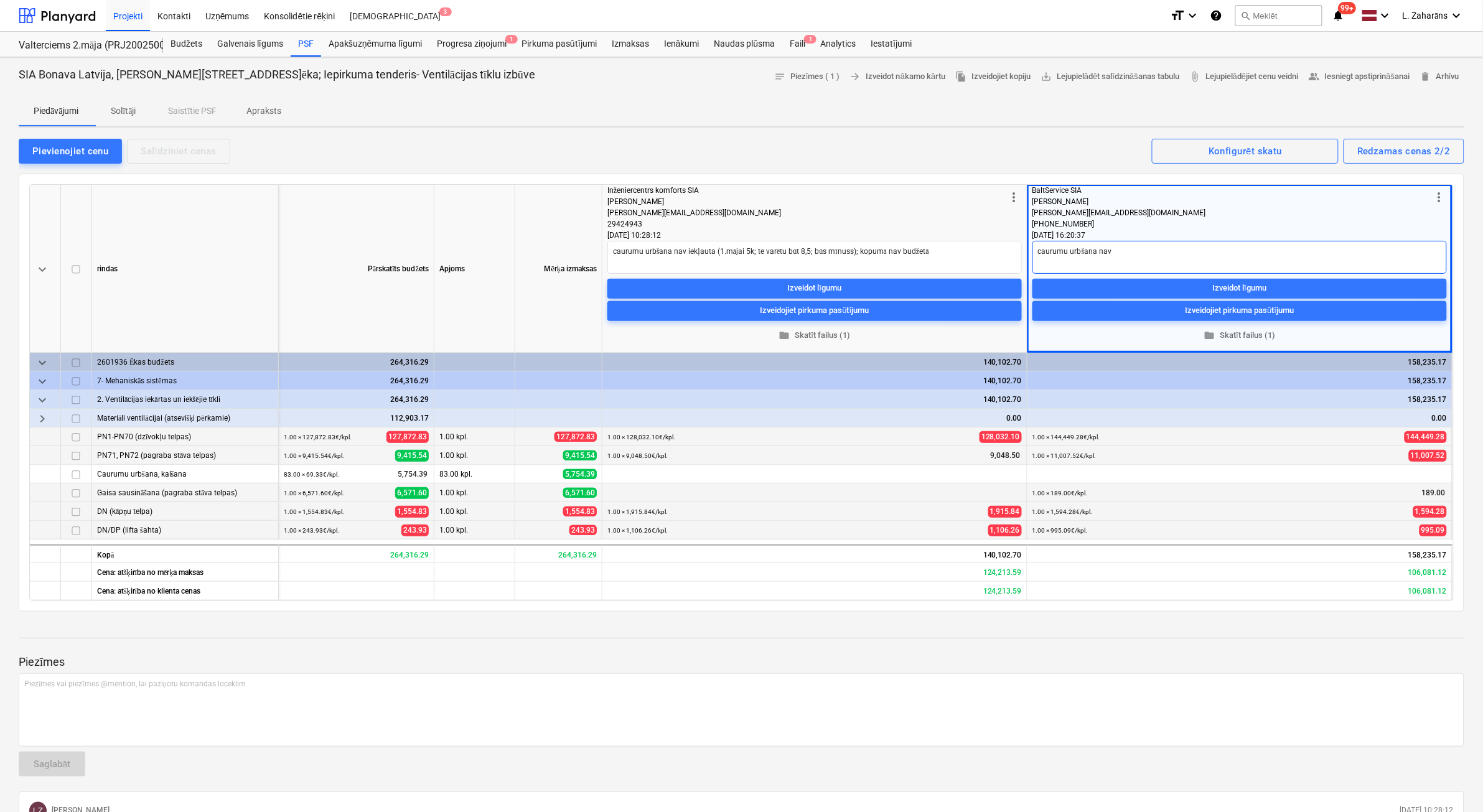
type textarea "x"
type textarea "caurumu urbšana nav i"
type textarea "x"
type textarea "caurumu urbšana nav ie"
type textarea "x"
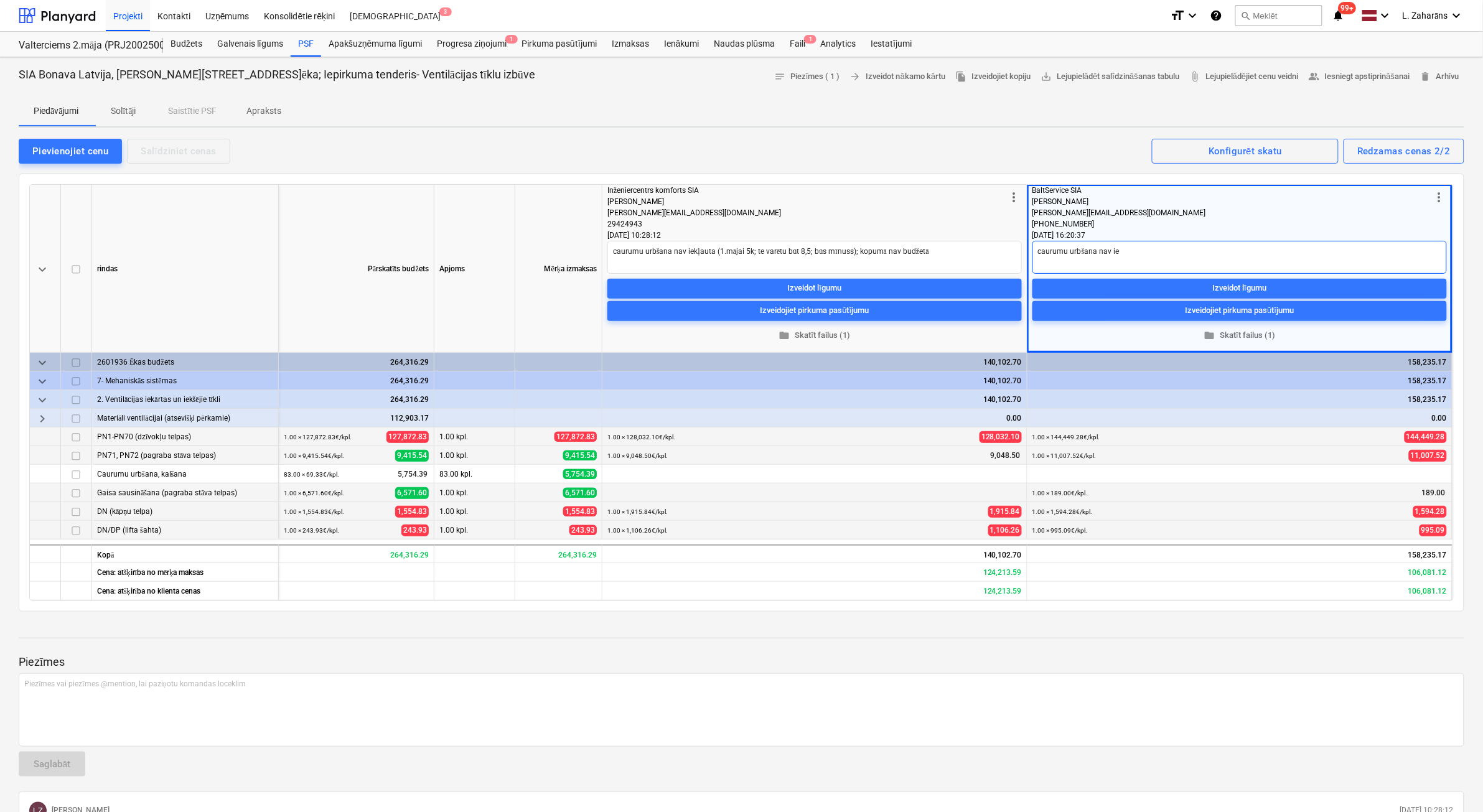
type textarea "caurumu urbšana nav iek"
type textarea "x"
type textarea "caurumu urbšana nav iekļ"
type textarea "x"
type textarea "caurumu urbšana nav iekļau"
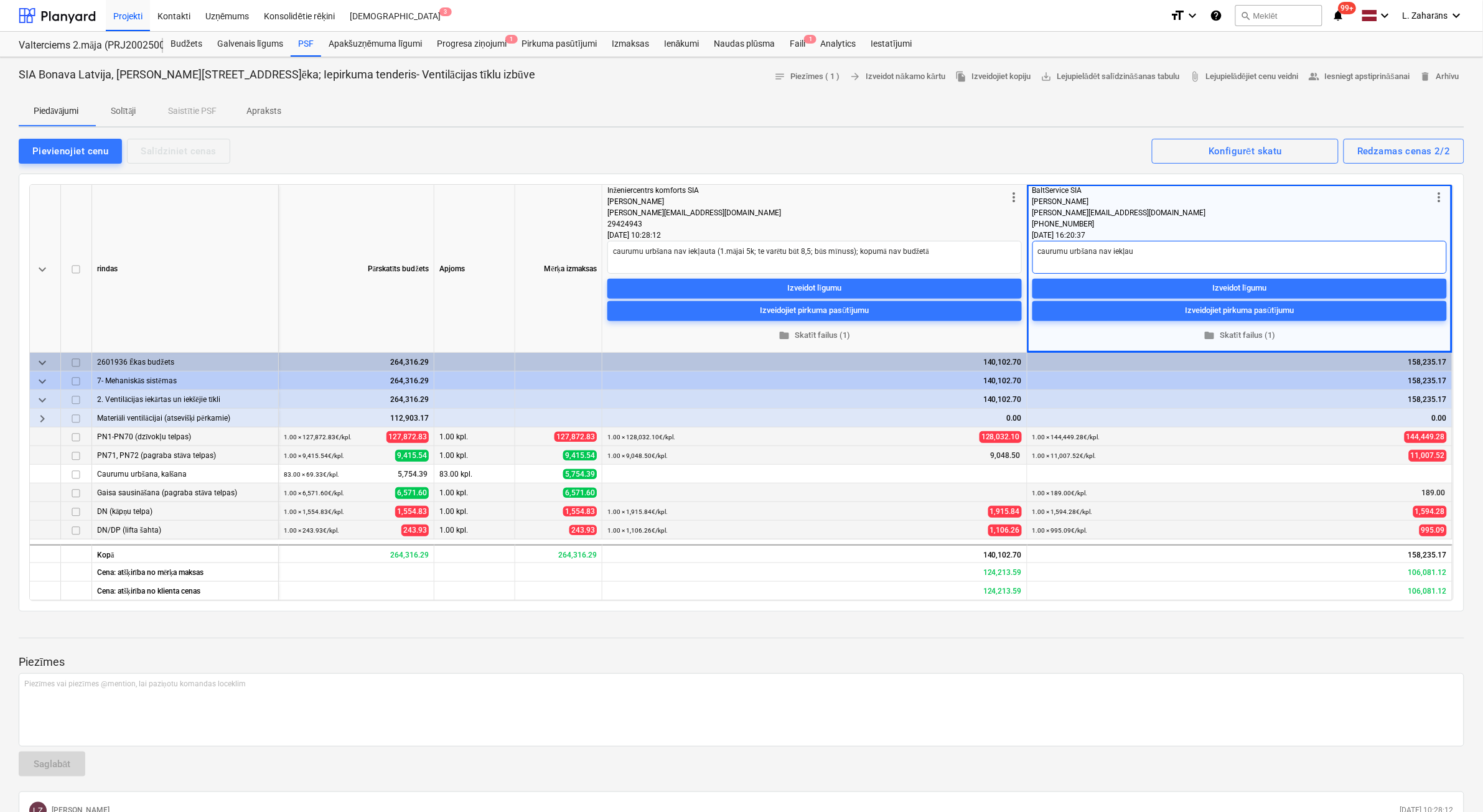
type textarea "x"
type textarea "caurumu urbšana nav iekļaui"
type textarea "x"
type textarea "caurumu urbšana nav iekļauit"
type textarea "x"
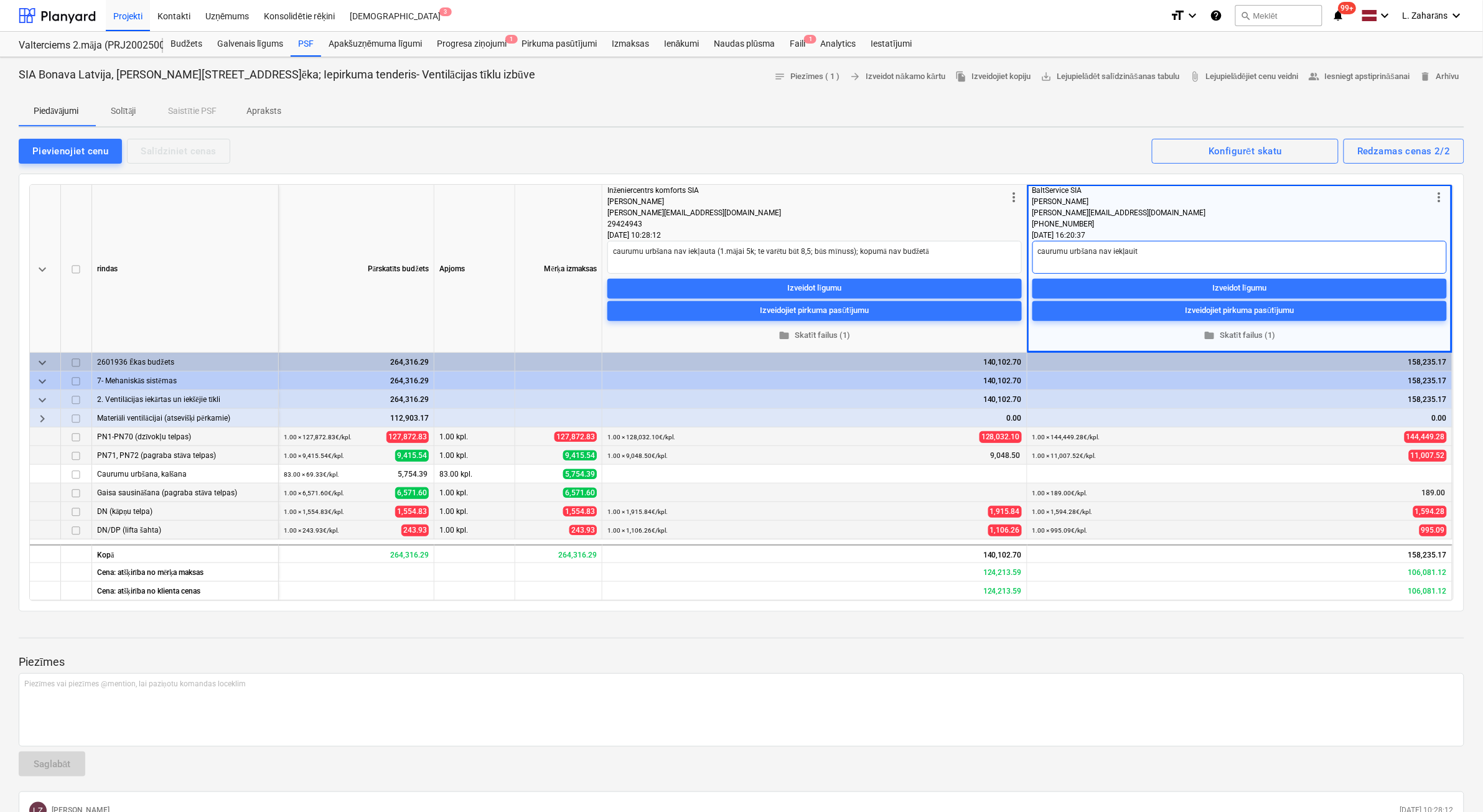
type textarea "caurumu urbšana nav iekļauita"
type textarea "x"
type textarea "caurumu urbšana nav iekļauit"
type textarea "x"
type textarea "caurumu urbšana nav iekļaui"
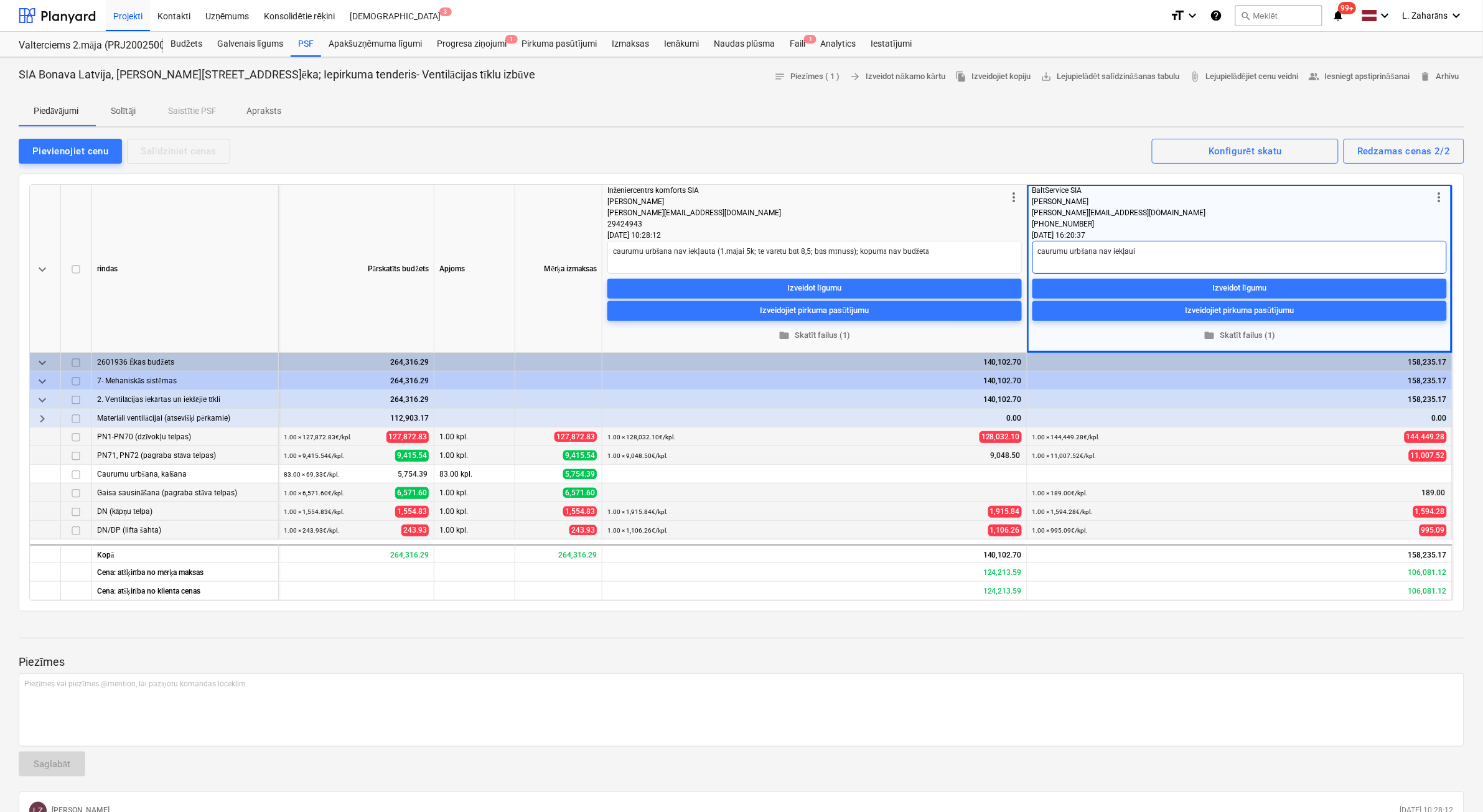
type textarea "x"
type textarea "caurumu urbšana nav iekļau"
type textarea "x"
type textarea "caurumu urbšana nav iekļaut"
type textarea "x"
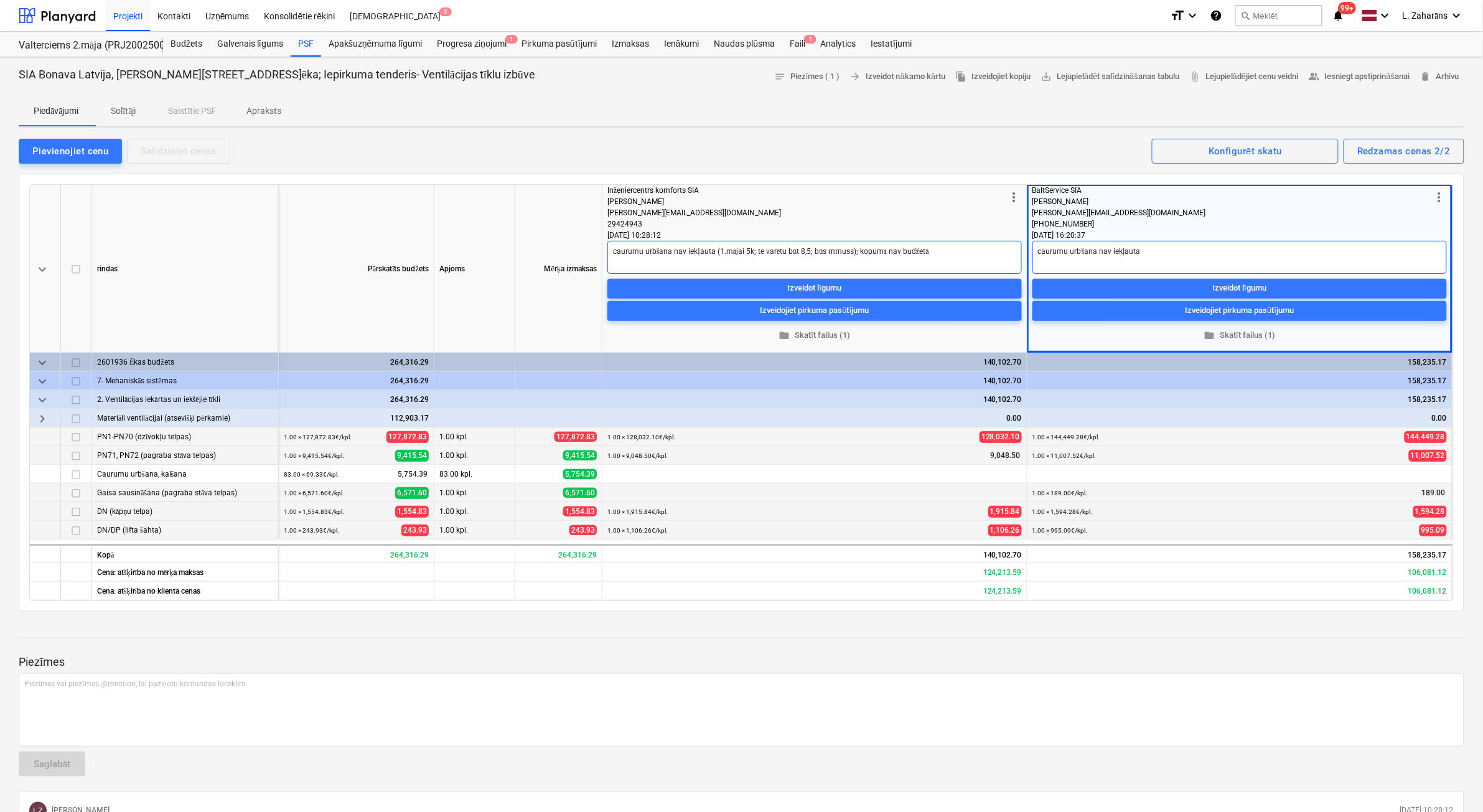
type textarea "caurumu urbšana nav iekļauta"
drag, startPoint x: 978, startPoint y: 252, endPoint x: 980, endPoint y: 259, distance: 7.3
click at [979, 252] on textarea "caurumu urbšana nav iekļauta (1.mājai 5k; te varētu būt 8,5; būs mīnuss); kopum…" at bounding box center [815, 258] width 414 height 33
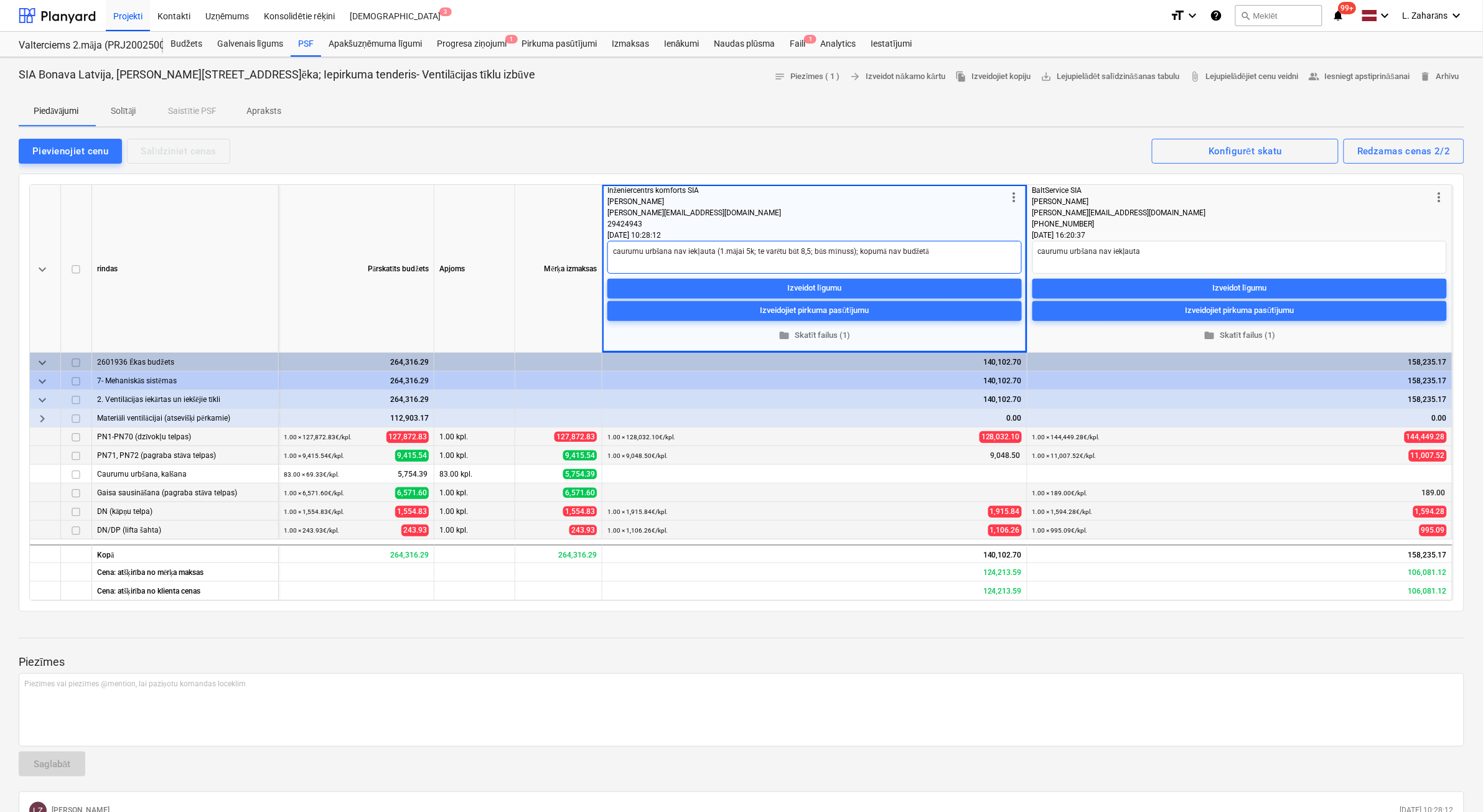
type textarea "x"
